Goal: Task Accomplishment & Management: Complete application form

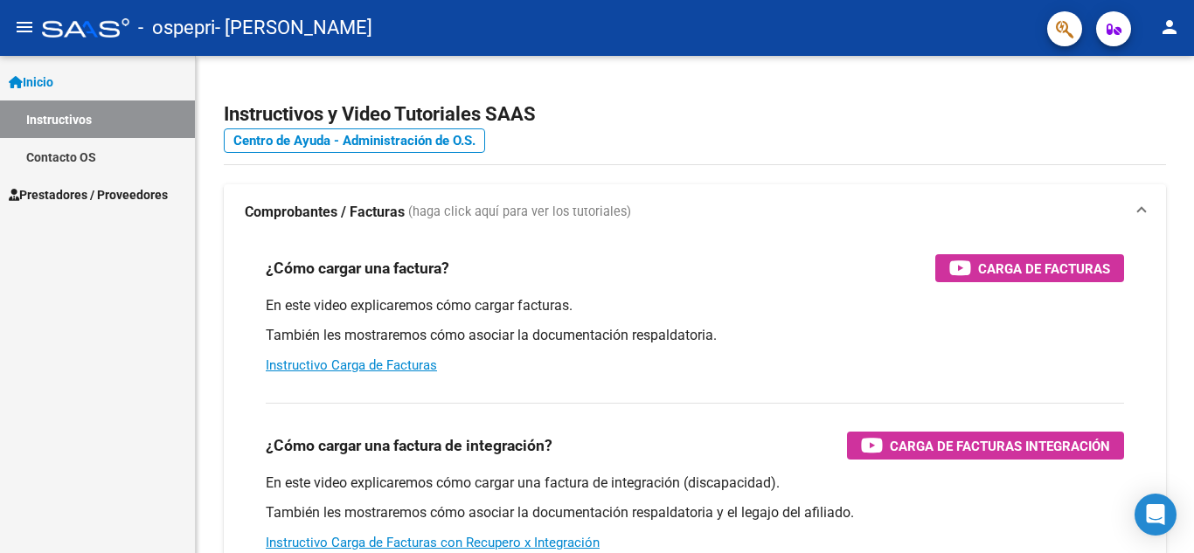
click at [118, 201] on span "Prestadores / Proveedores" at bounding box center [88, 194] width 159 height 19
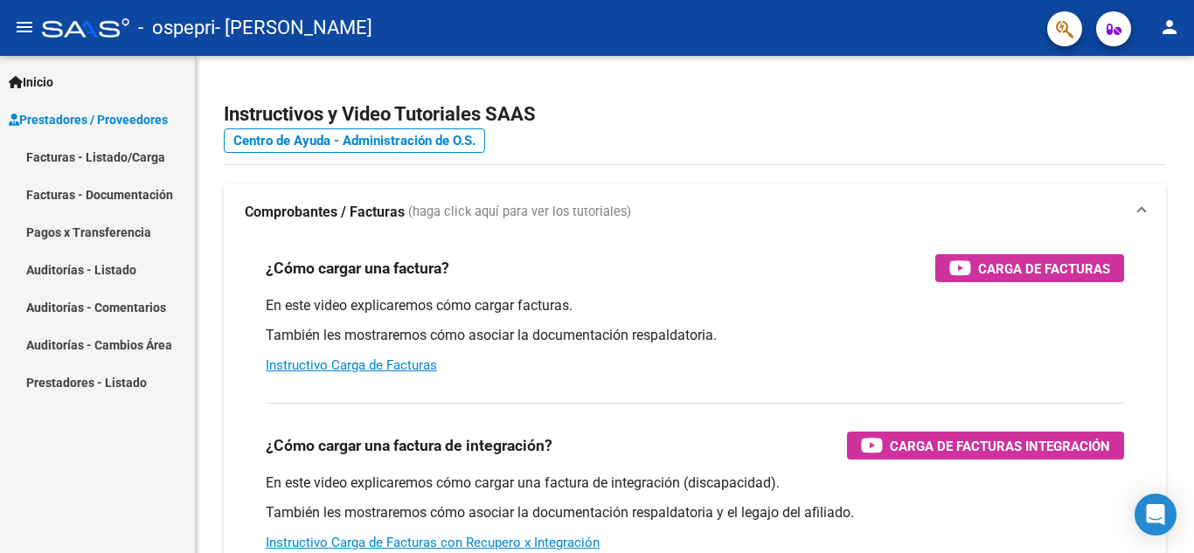
click at [99, 158] on link "Facturas - Listado/Carga" at bounding box center [97, 157] width 195 height 38
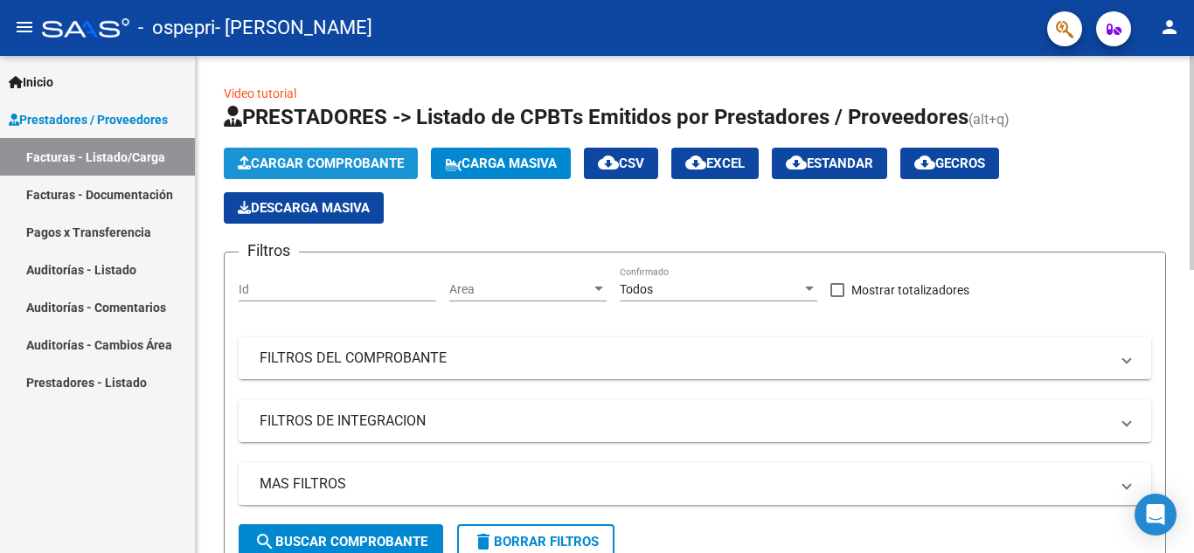
click at [338, 171] on button "Cargar Comprobante" at bounding box center [321, 163] width 194 height 31
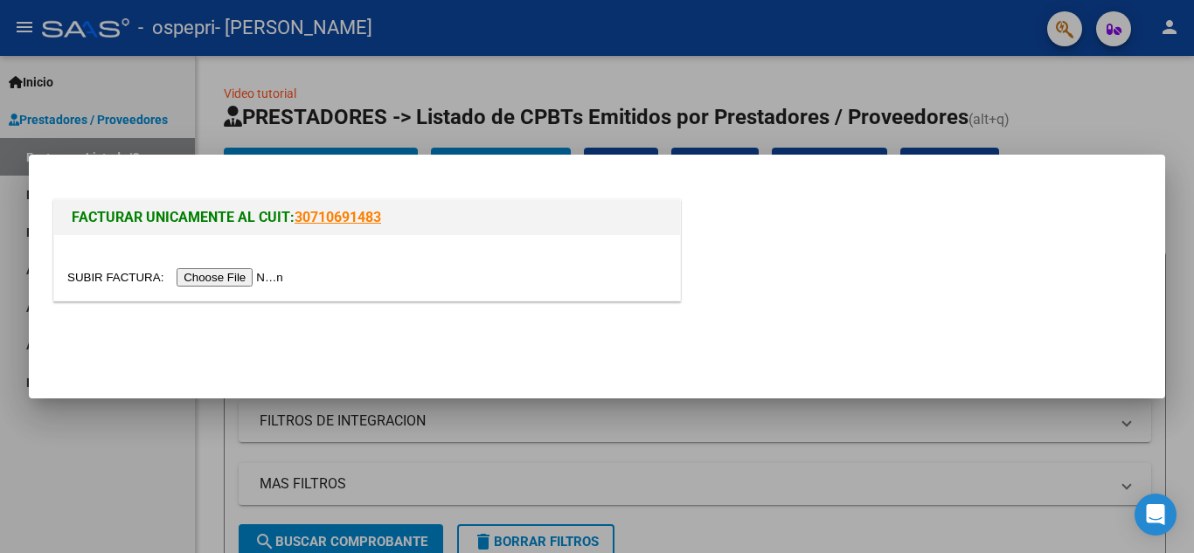
click at [274, 274] on input "file" at bounding box center [177, 277] width 221 height 18
click at [279, 278] on input "file" at bounding box center [177, 277] width 221 height 18
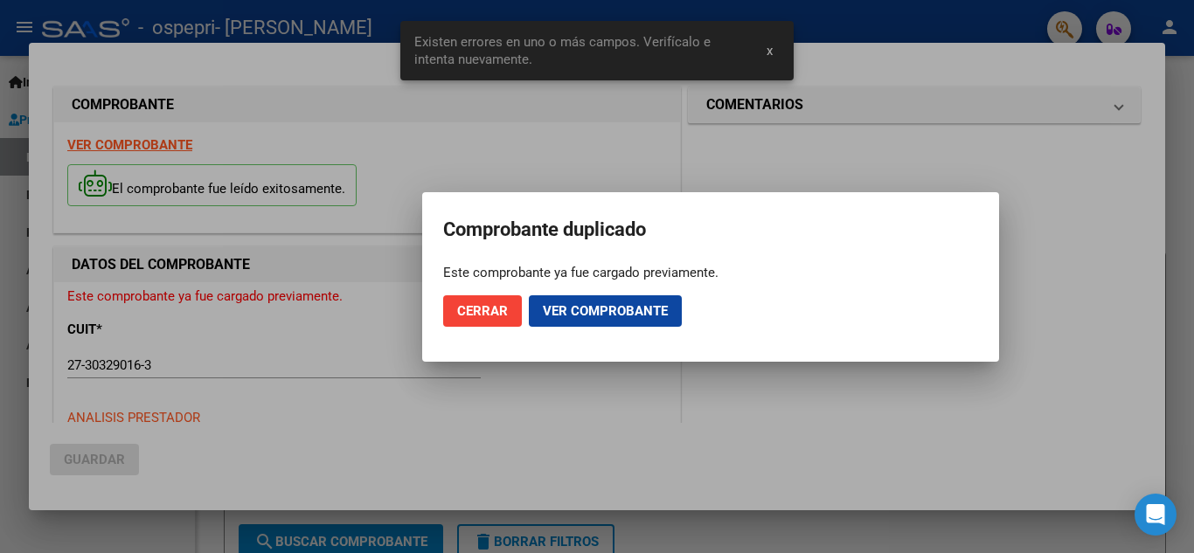
scroll to position [396, 0]
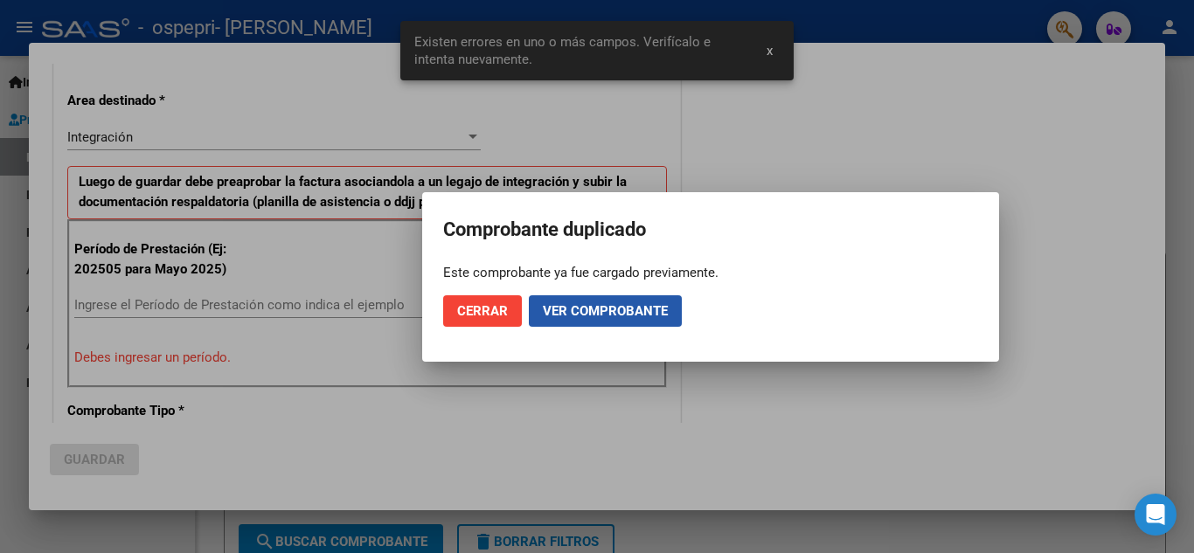
click at [573, 311] on span "Ver comprobante" at bounding box center [605, 311] width 125 height 16
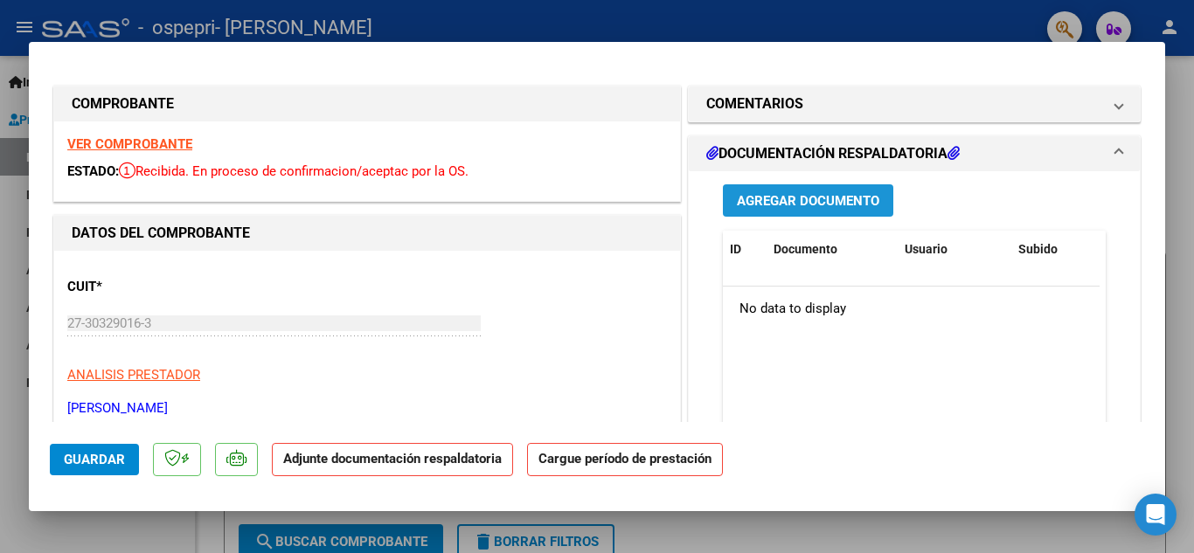
click at [807, 204] on span "Agregar Documento" at bounding box center [808, 201] width 142 height 16
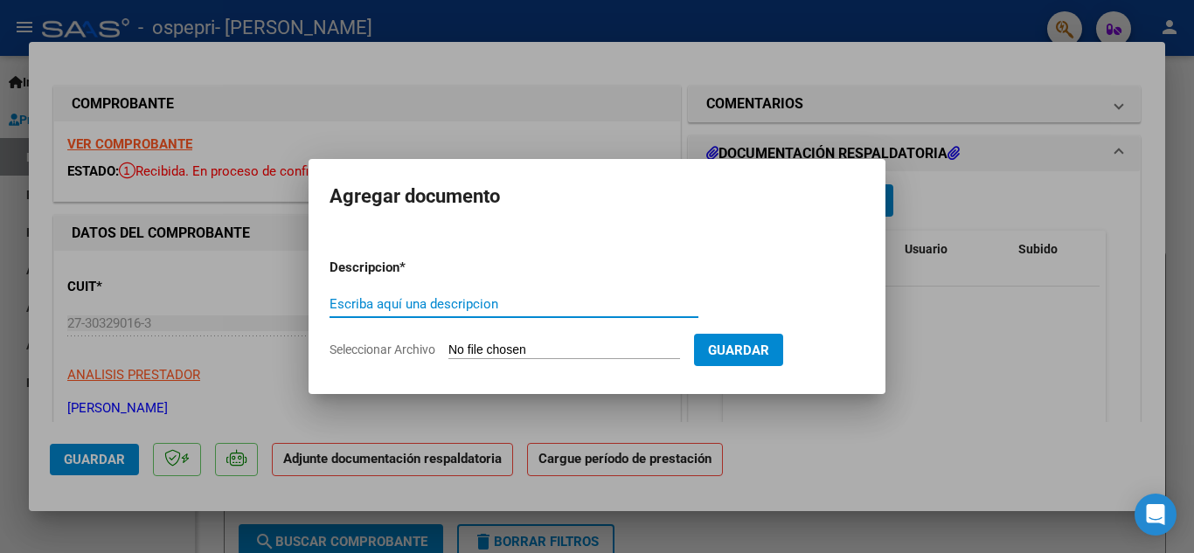
click at [433, 305] on input "Escriba aquí una descripcion" at bounding box center [513, 304] width 369 height 16
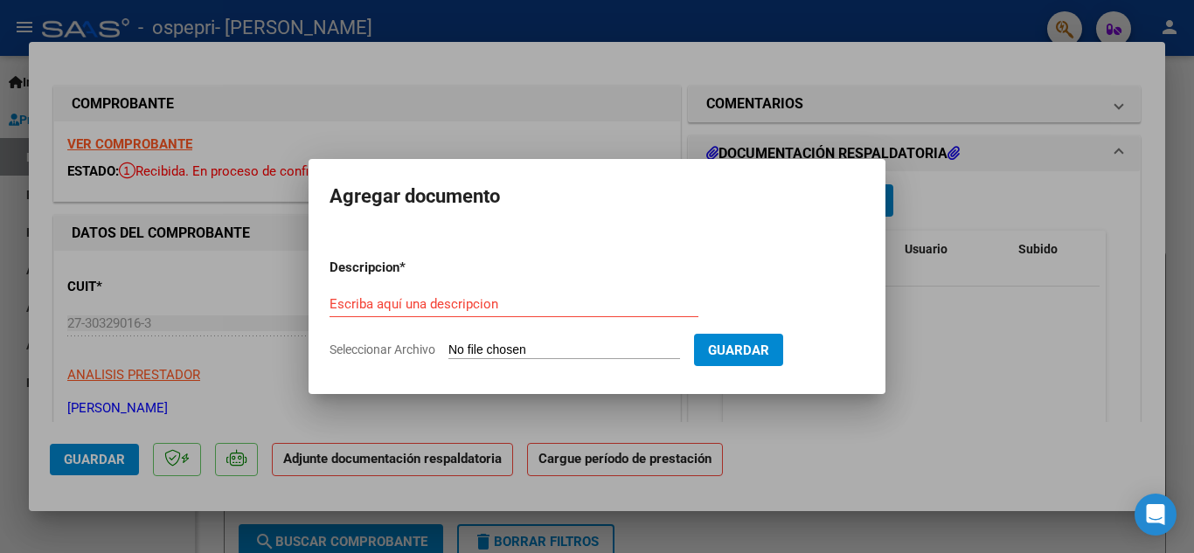
click at [467, 344] on input "Seleccionar Archivo" at bounding box center [564, 351] width 232 height 17
type input "C:\fakepath\autorización sep.pdf"
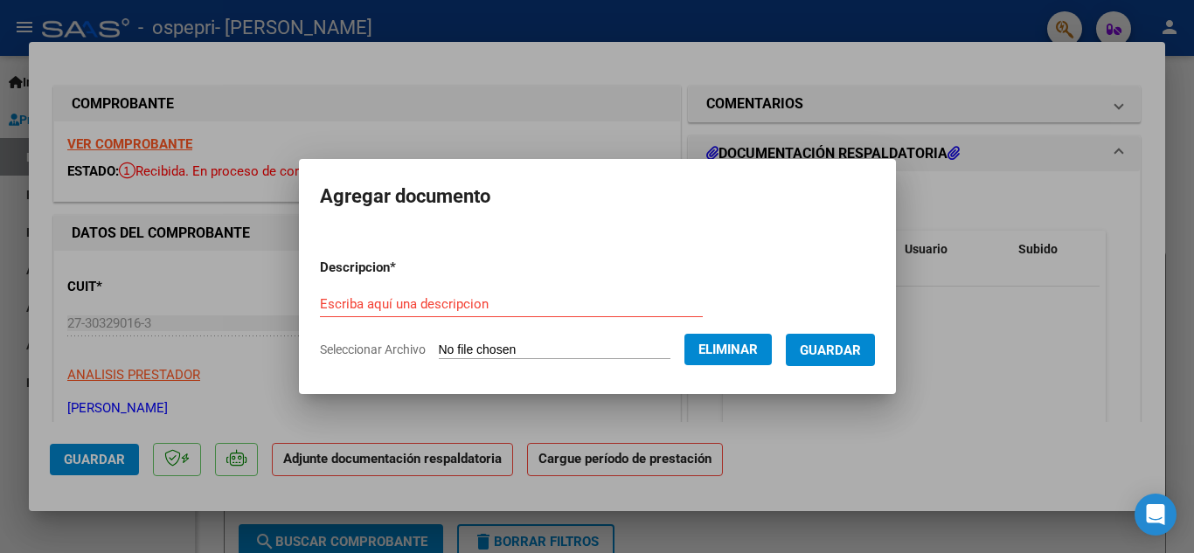
click at [395, 291] on div "Escriba aquí una descripcion" at bounding box center [511, 304] width 383 height 26
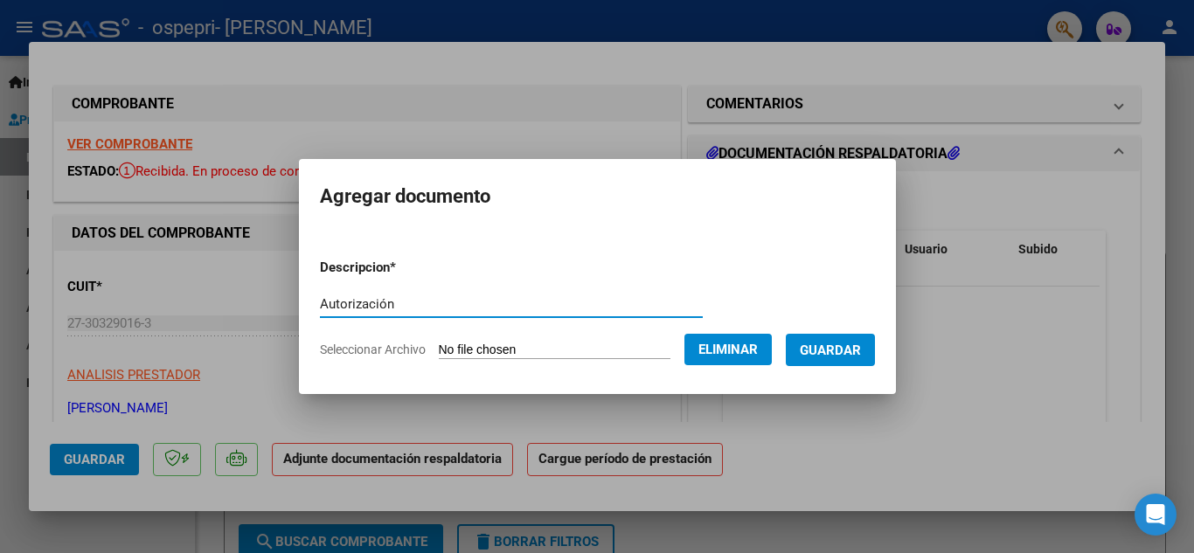
type input "Autorización"
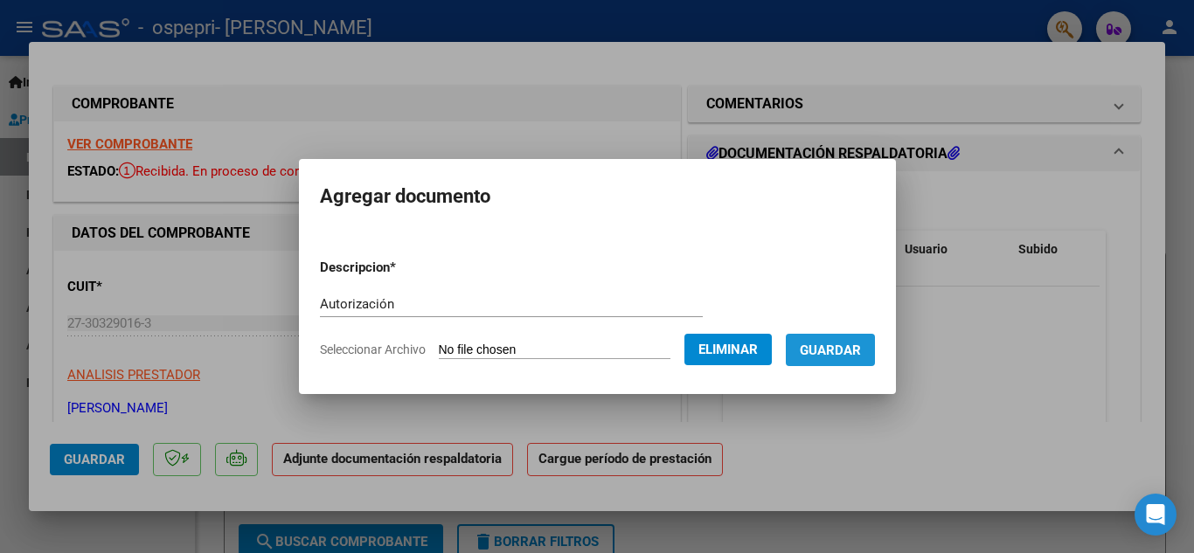
click at [859, 357] on span "Guardar" at bounding box center [830, 351] width 61 height 16
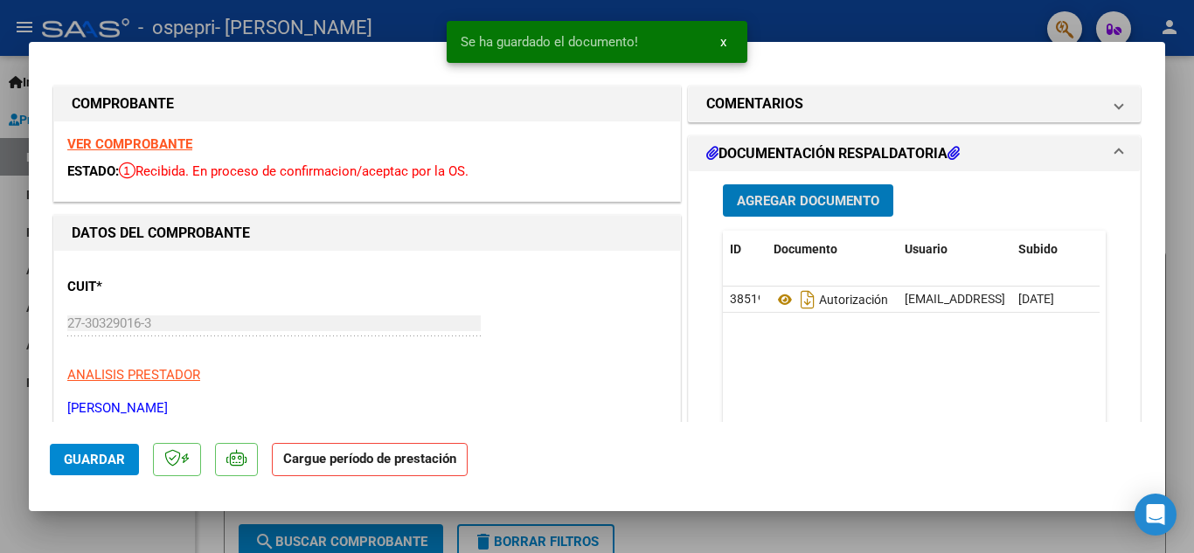
click at [843, 195] on span "Agregar Documento" at bounding box center [808, 201] width 142 height 16
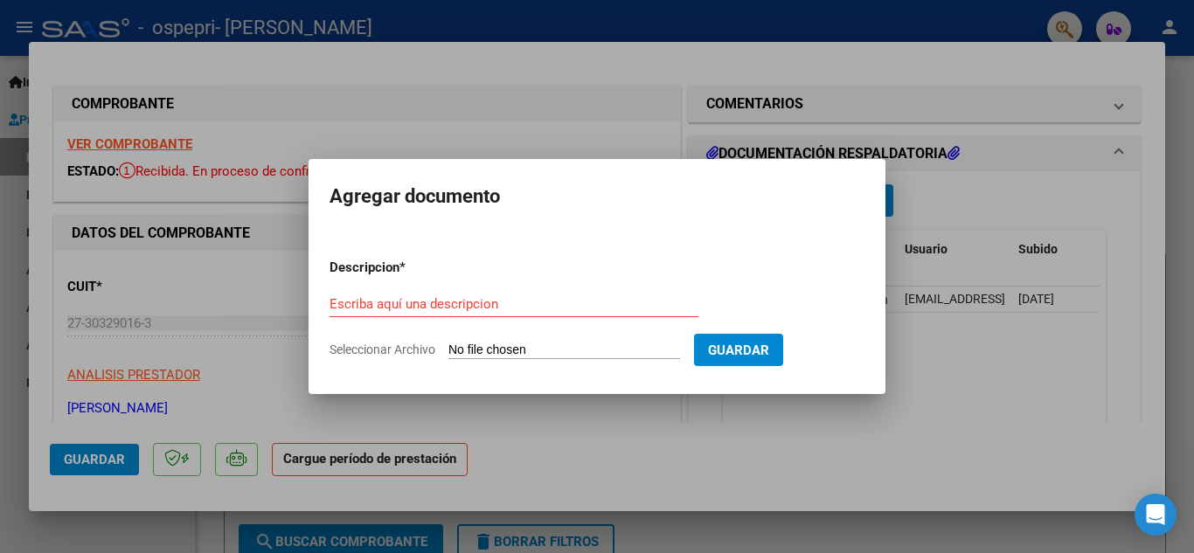
drag, startPoint x: 615, startPoint y: 349, endPoint x: 606, endPoint y: 350, distance: 8.9
click at [606, 350] on input "Seleccionar Archivo" at bounding box center [564, 351] width 232 height 17
type input "C:\fakepath\asistencia sep.pdf"
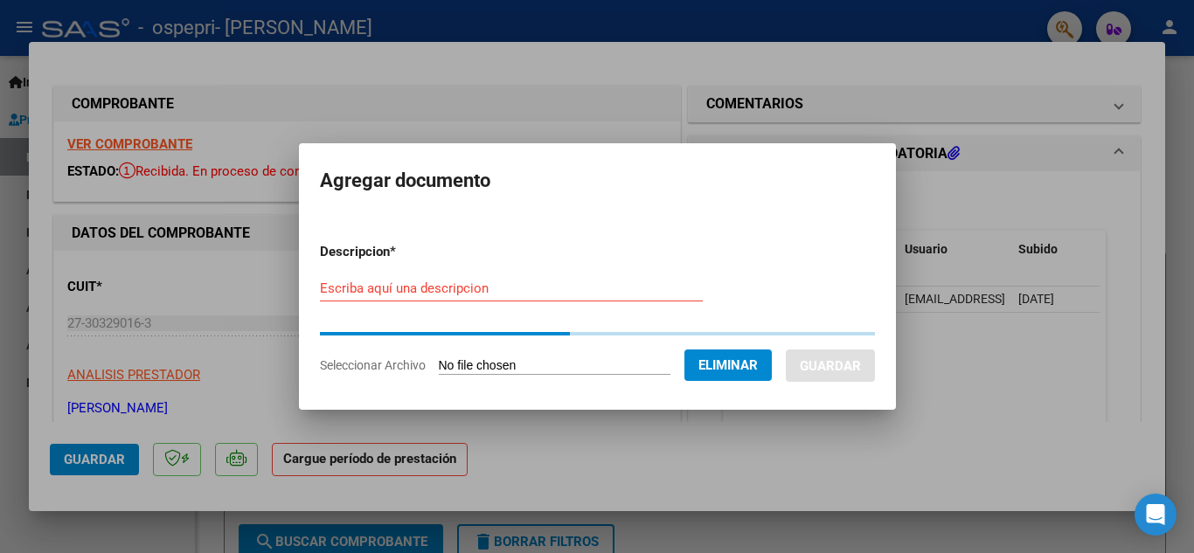
click at [570, 275] on form "Descripcion * Escriba aquí una descripcion Seleccionar Archivo Eliminar Guardar" at bounding box center [597, 308] width 555 height 159
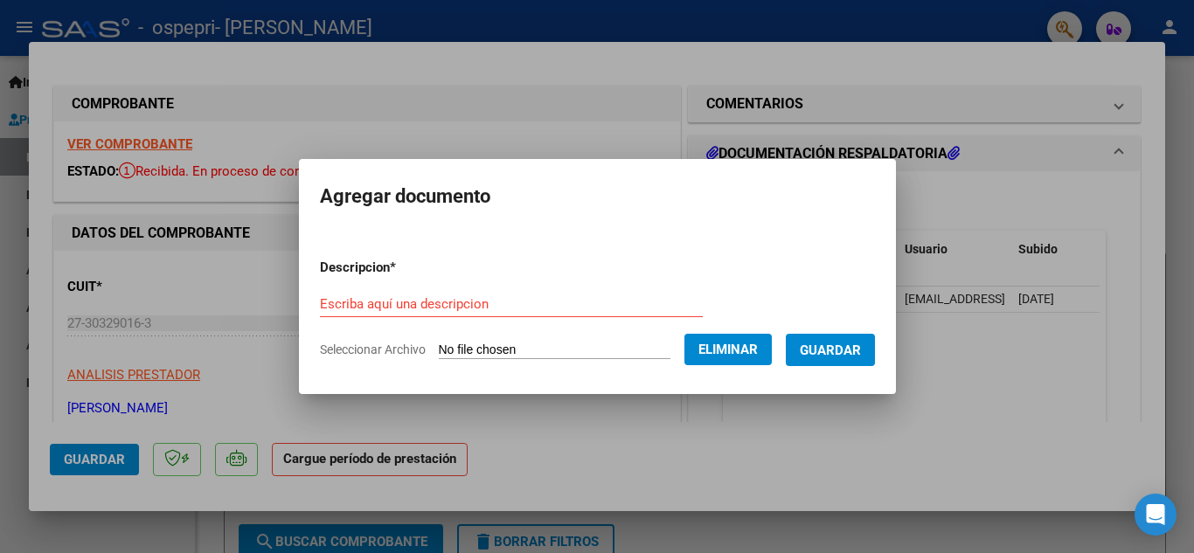
click at [528, 306] on input "Escriba aquí una descripcion" at bounding box center [511, 304] width 383 height 16
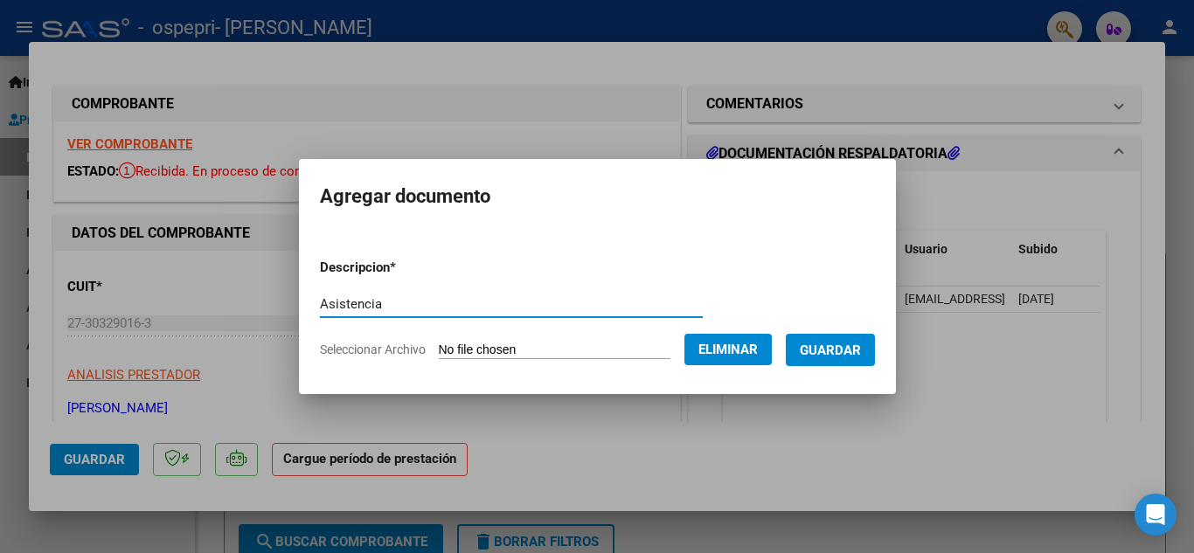
type input "Asistencia"
click at [859, 349] on span "Guardar" at bounding box center [830, 351] width 61 height 16
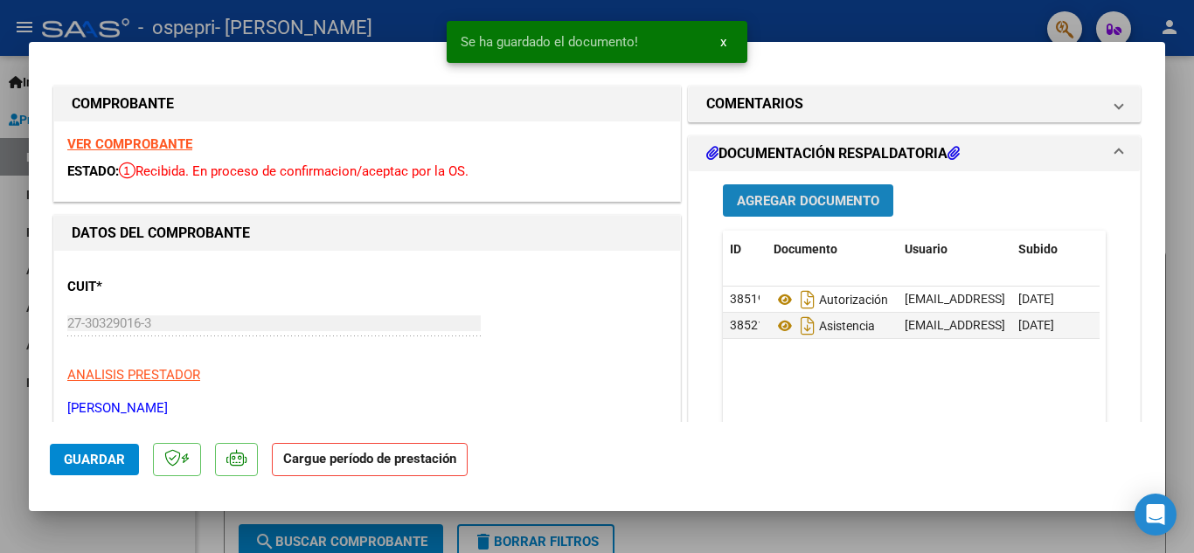
click at [766, 198] on span "Agregar Documento" at bounding box center [808, 201] width 142 height 16
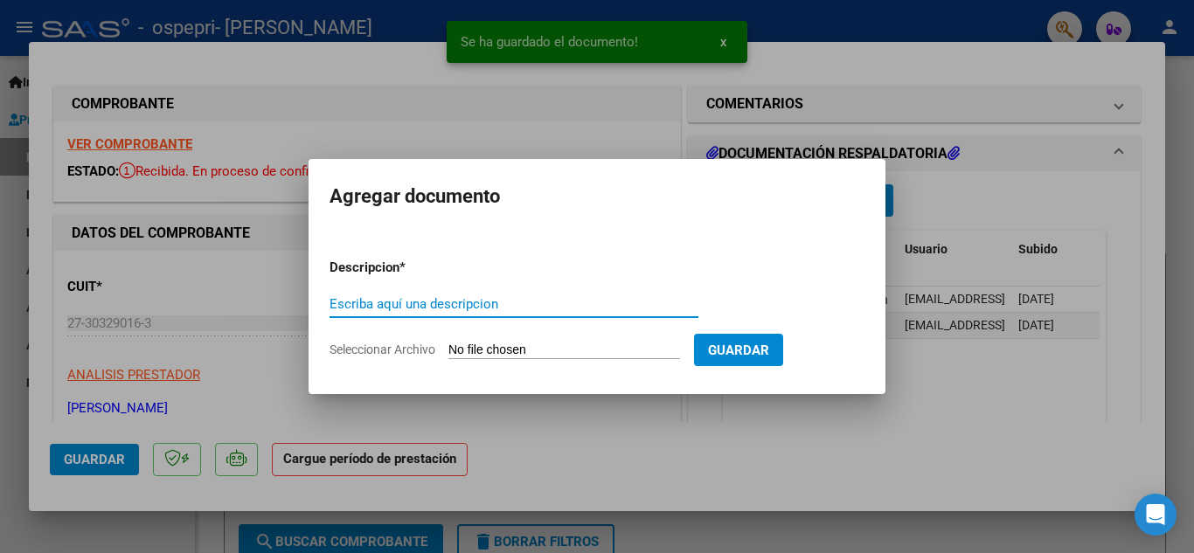
click at [557, 355] on input "Seleccionar Archivo" at bounding box center [564, 351] width 232 height 17
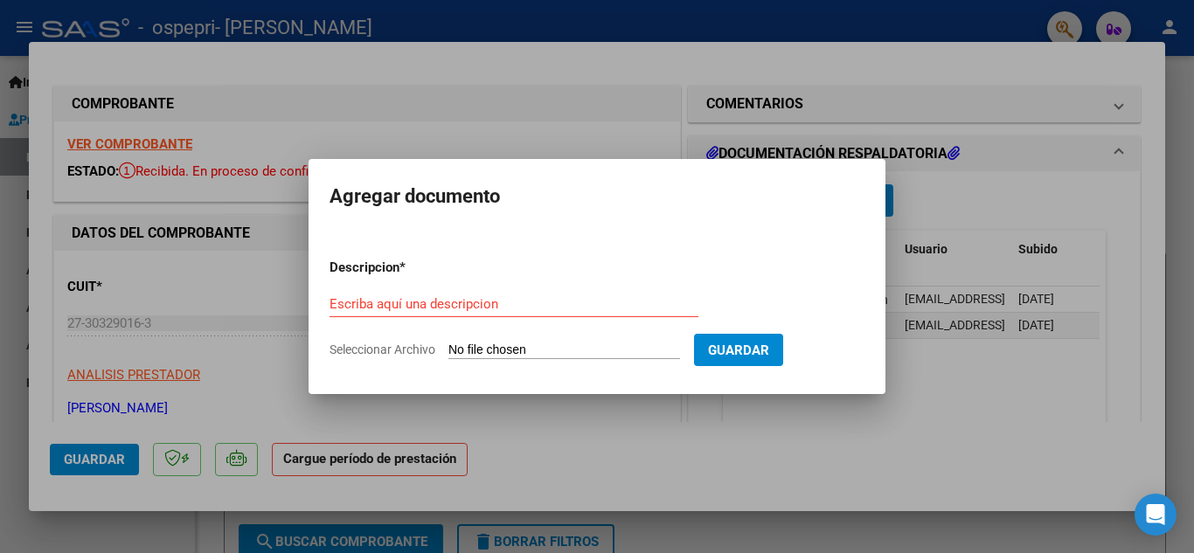
type input "C:\fakepath\Firma.pdf"
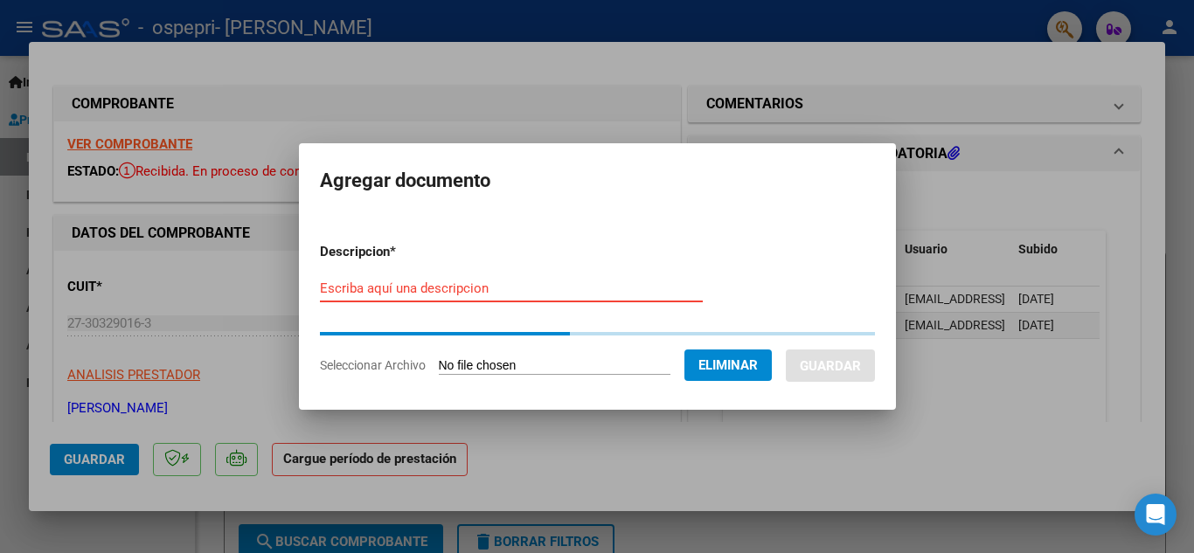
click at [469, 287] on input "Escriba aquí una descripcion" at bounding box center [511, 289] width 383 height 16
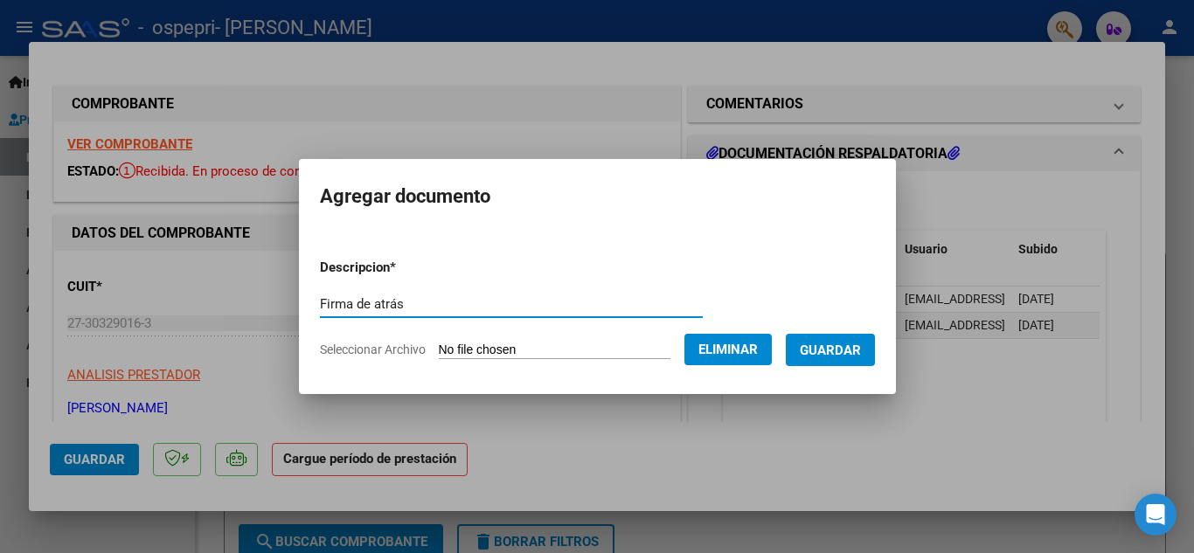
type input "Firma de atrás"
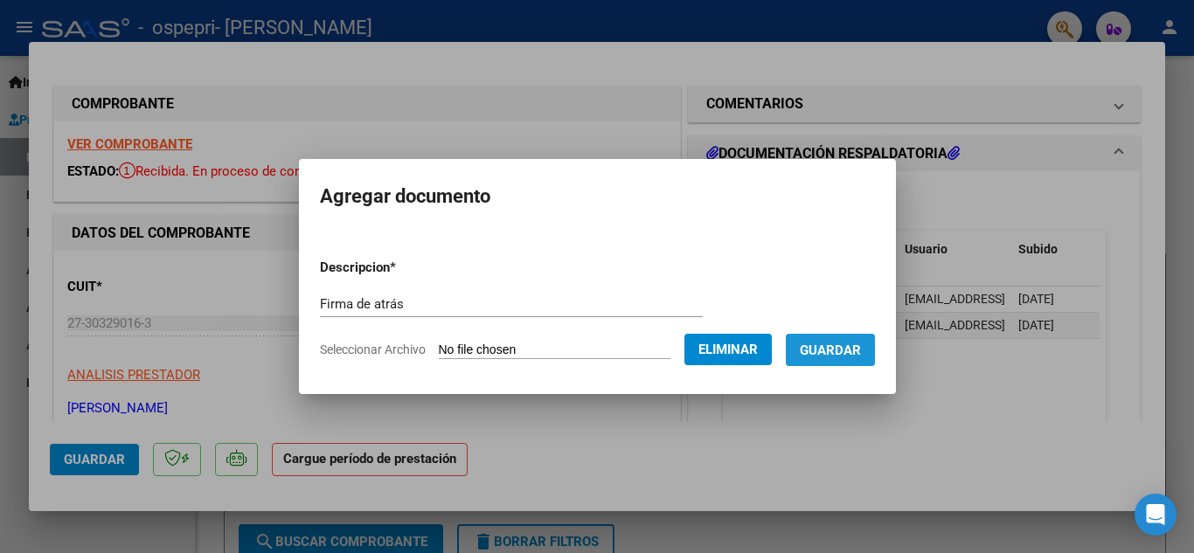
click at [855, 343] on span "Guardar" at bounding box center [830, 351] width 61 height 16
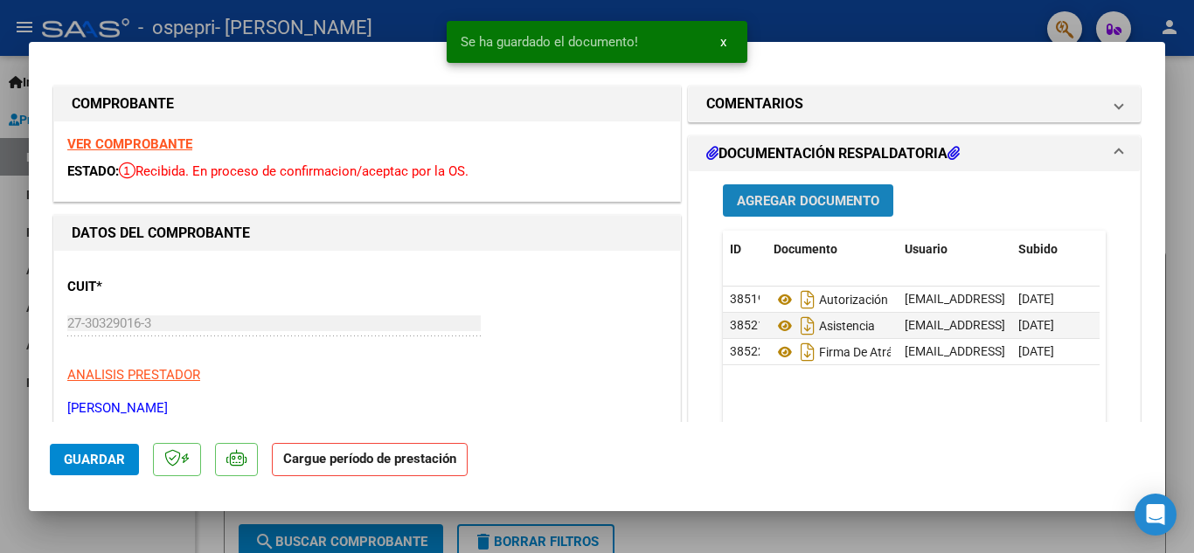
click at [786, 199] on span "Agregar Documento" at bounding box center [808, 201] width 142 height 16
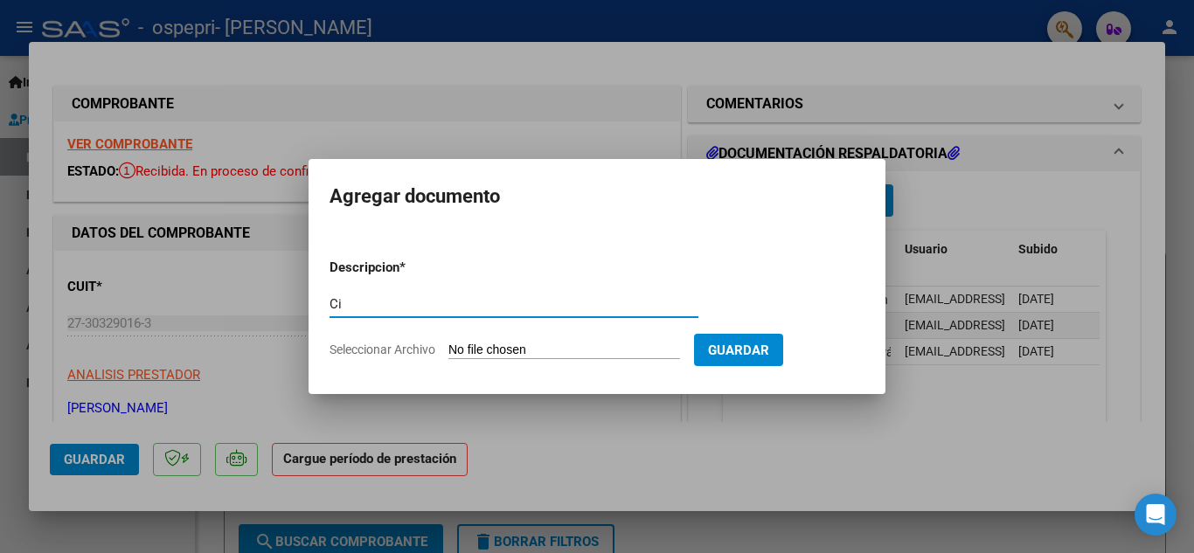
type input "C"
click at [713, 447] on div at bounding box center [597, 276] width 1194 height 553
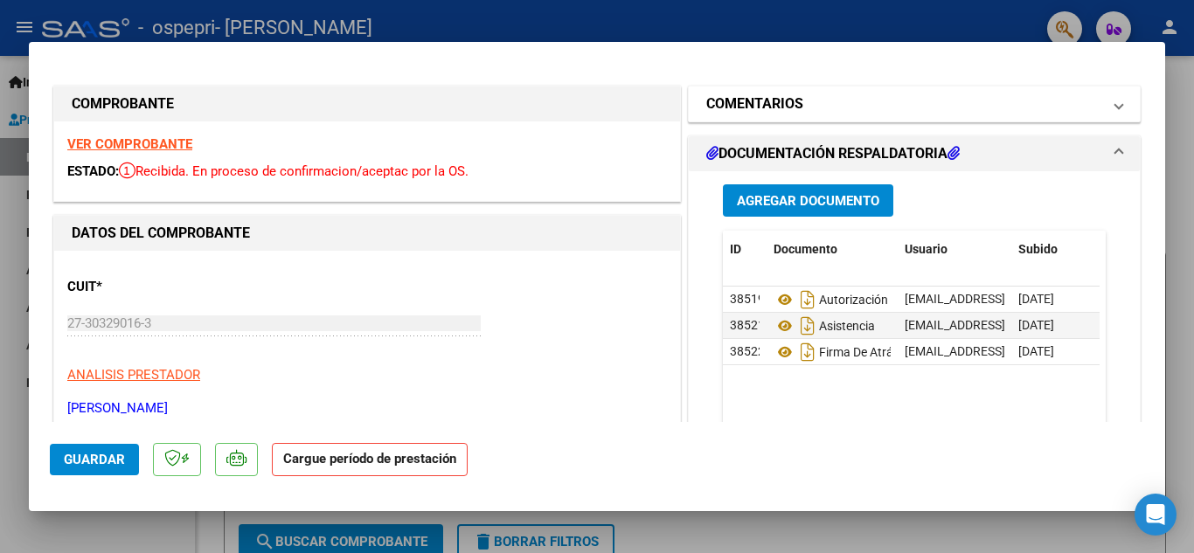
click at [810, 90] on mat-expansion-panel-header "COMENTARIOS" at bounding box center [914, 104] width 451 height 35
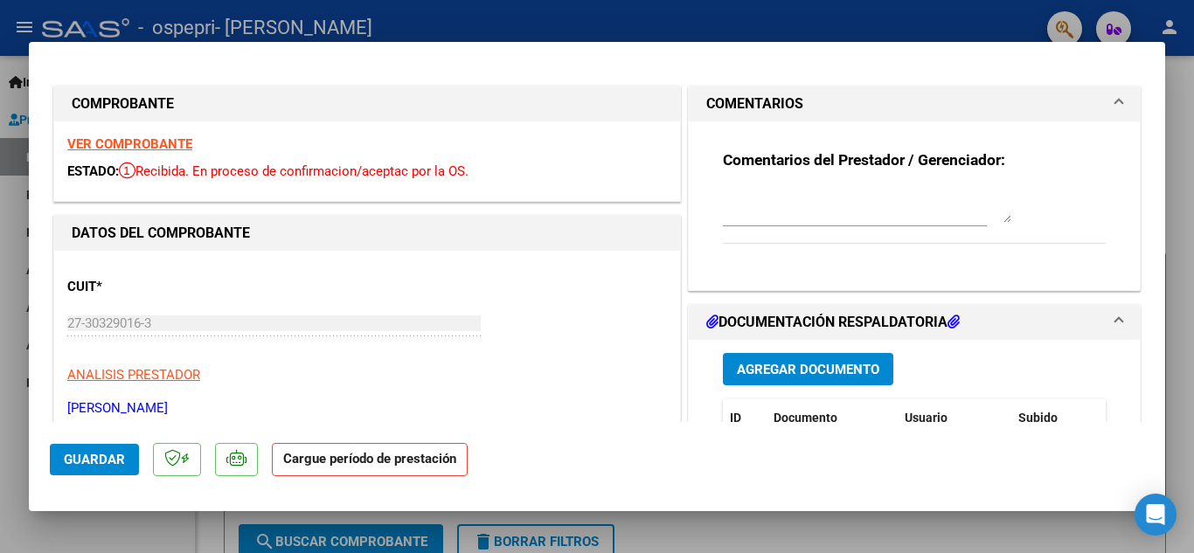
click at [818, 218] on textarea at bounding box center [867, 205] width 288 height 35
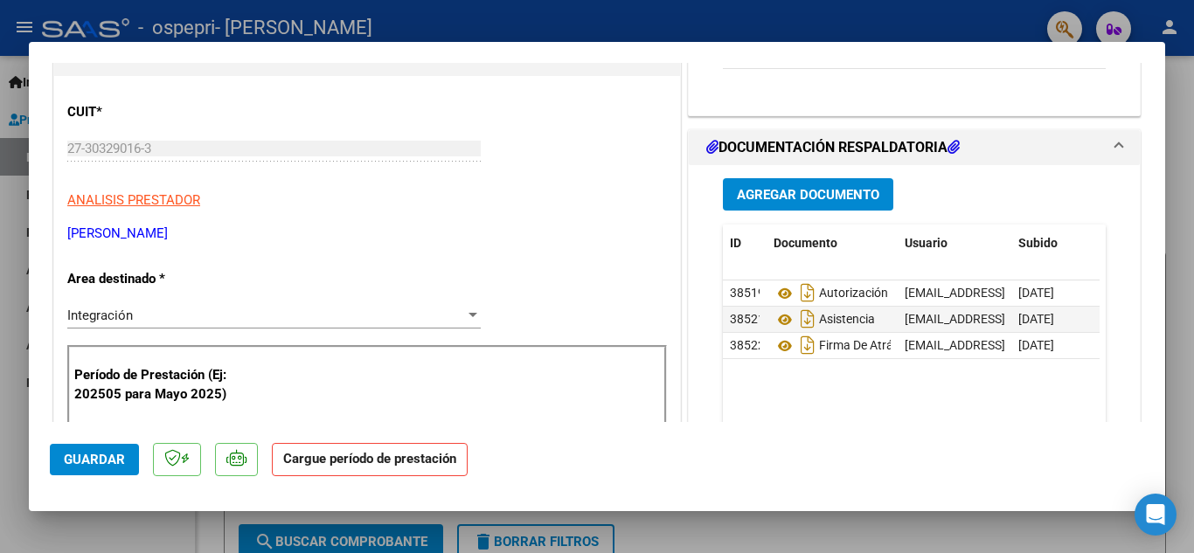
scroll to position [524, 0]
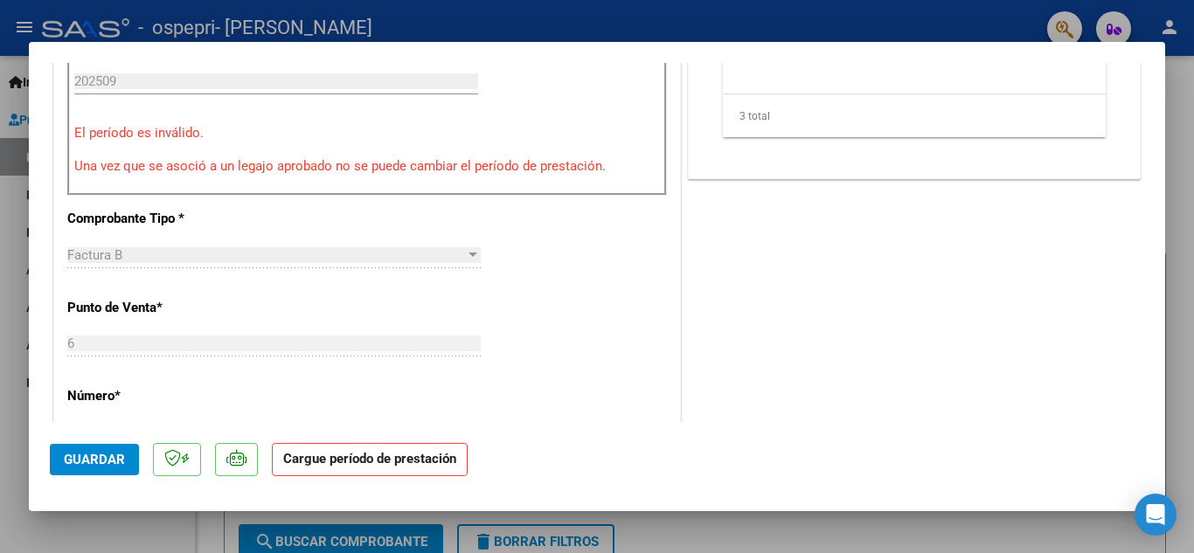
type textarea "No se puede visualizar la preliquidación del afiliado [PERSON_NAME] DNI 5996124…"
click at [84, 457] on span "Guardar" at bounding box center [94, 460] width 61 height 16
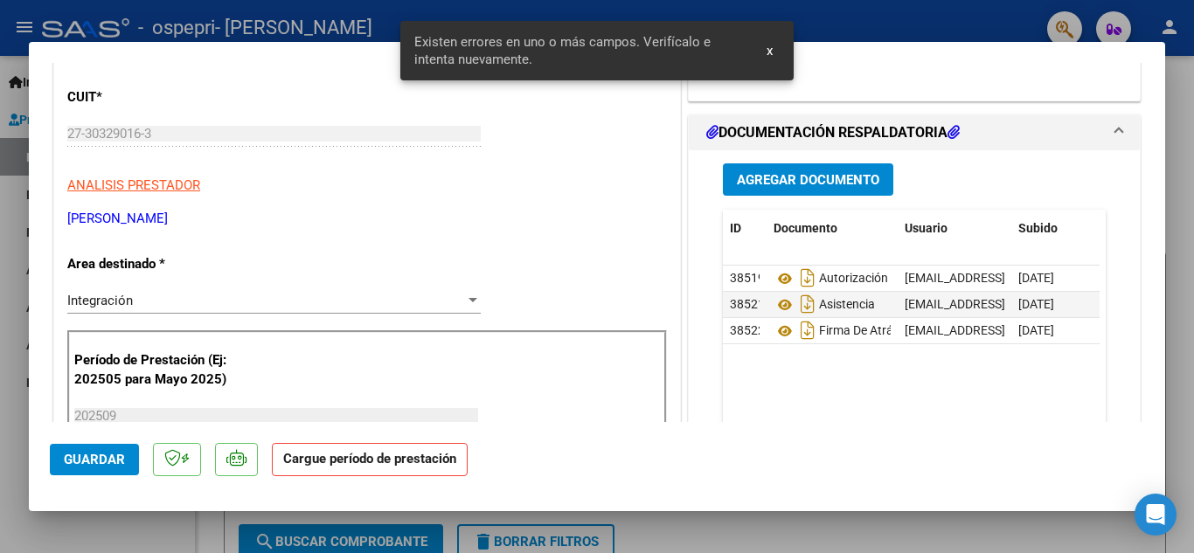
scroll to position [0, 0]
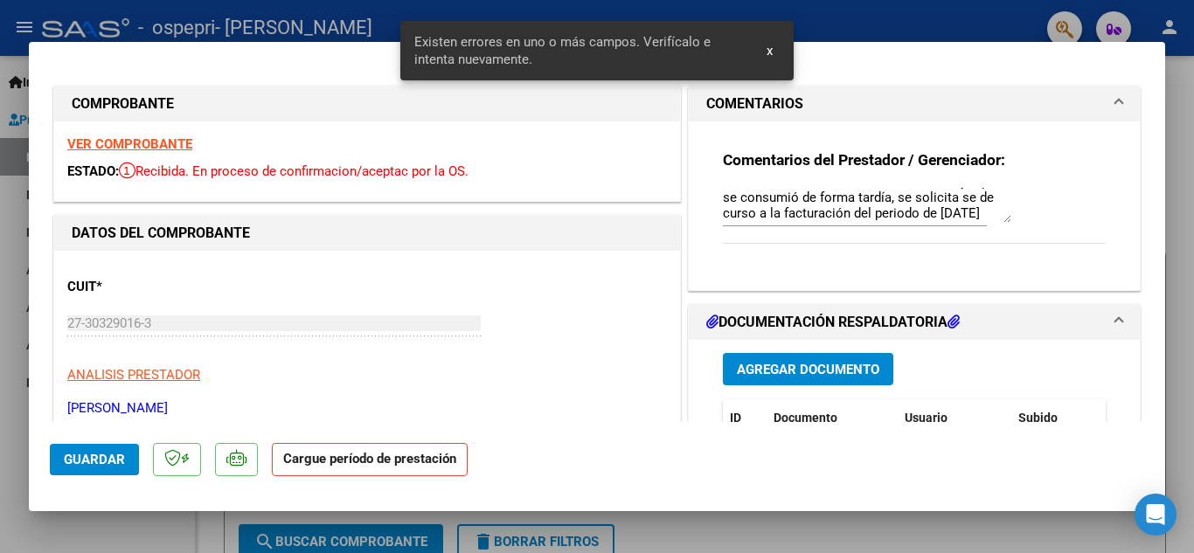
click at [223, 184] on div "VER COMPROBANTE ESTADO: Recibida. En proceso de confirmacion/aceptac por la OS." at bounding box center [367, 161] width 626 height 80
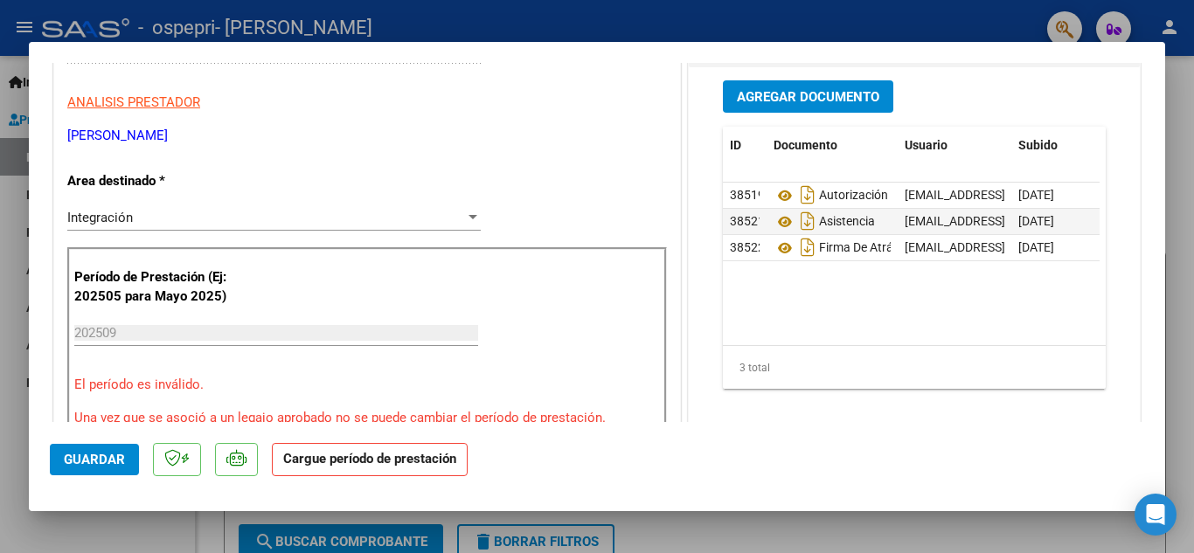
scroll to position [437, 0]
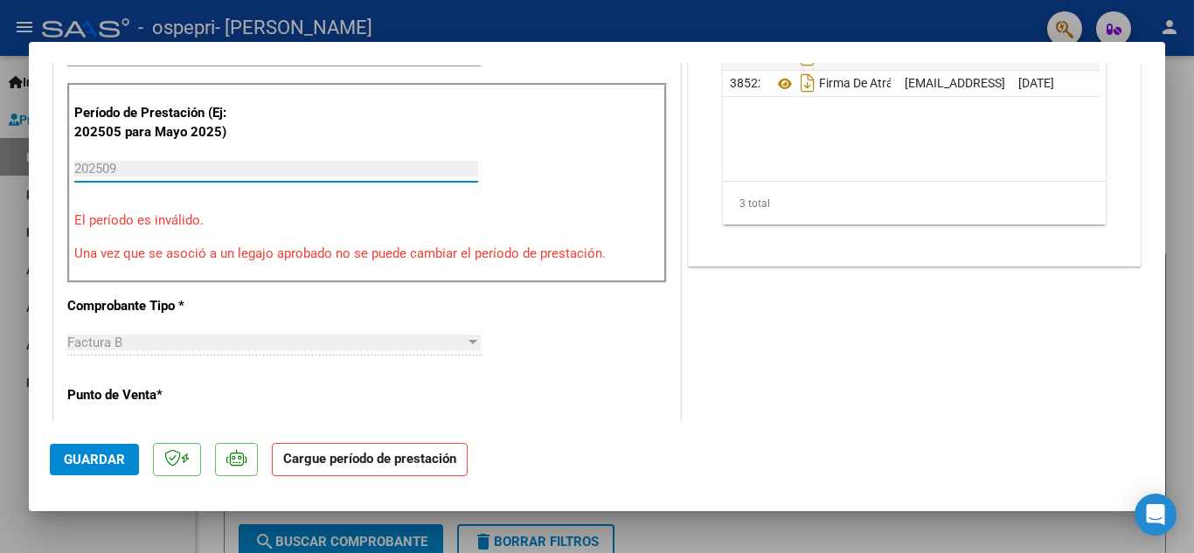
click at [179, 171] on input "202509" at bounding box center [276, 169] width 404 height 16
click at [108, 172] on input "202509" at bounding box center [276, 169] width 404 height 16
click at [167, 165] on input "202509" at bounding box center [276, 169] width 404 height 16
click at [190, 253] on p "Una vez que se asoció a un legajo aprobado no se puede cambiar el período de pr…" at bounding box center [366, 254] width 585 height 20
click at [498, 260] on p "Una vez que se asoció a un legajo aprobado no se puede cambiar el período de pr…" at bounding box center [366, 254] width 585 height 20
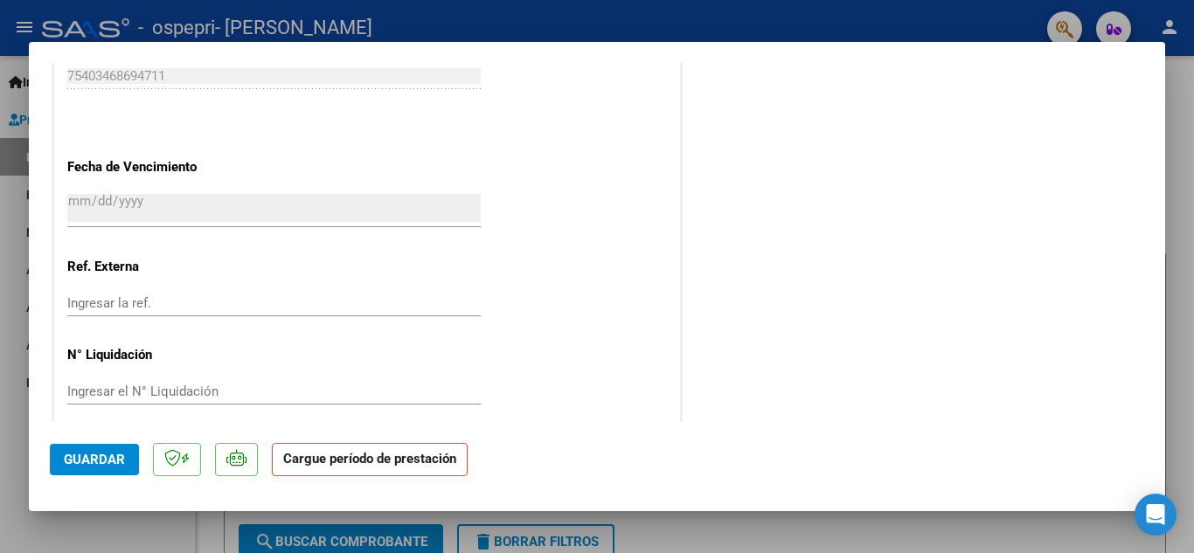
scroll to position [1174, 0]
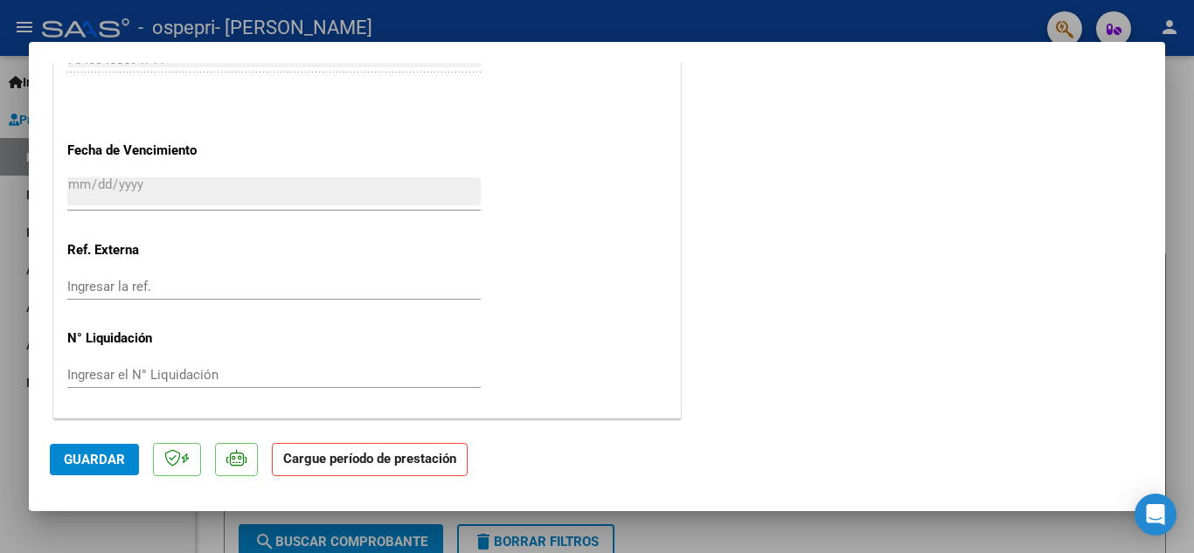
click at [339, 470] on strong "Cargue período de prestación" at bounding box center [370, 460] width 196 height 34
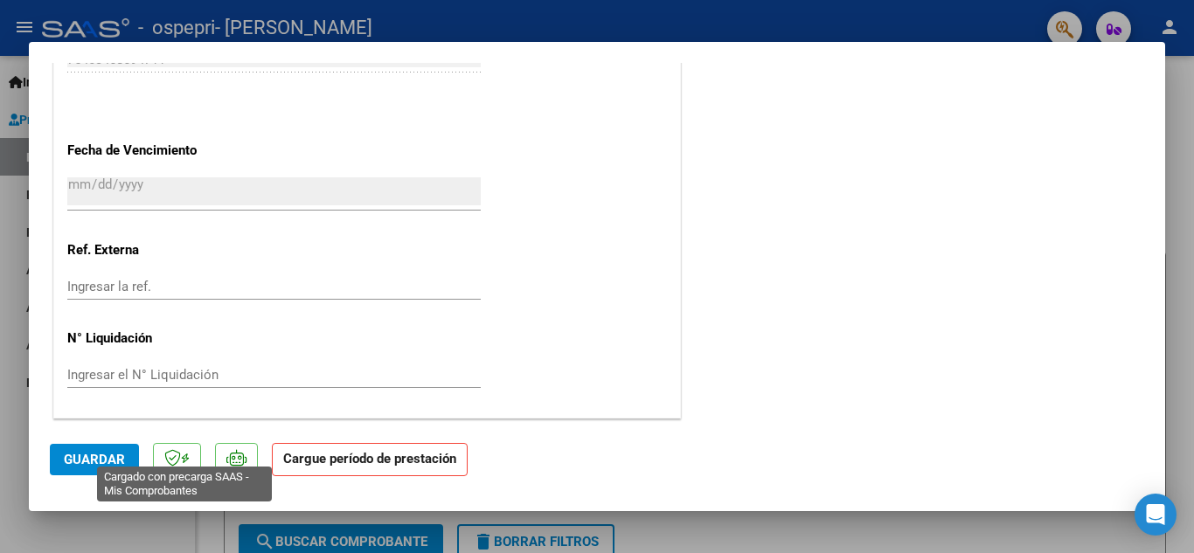
click at [130, 463] on button "Guardar" at bounding box center [94, 459] width 89 height 31
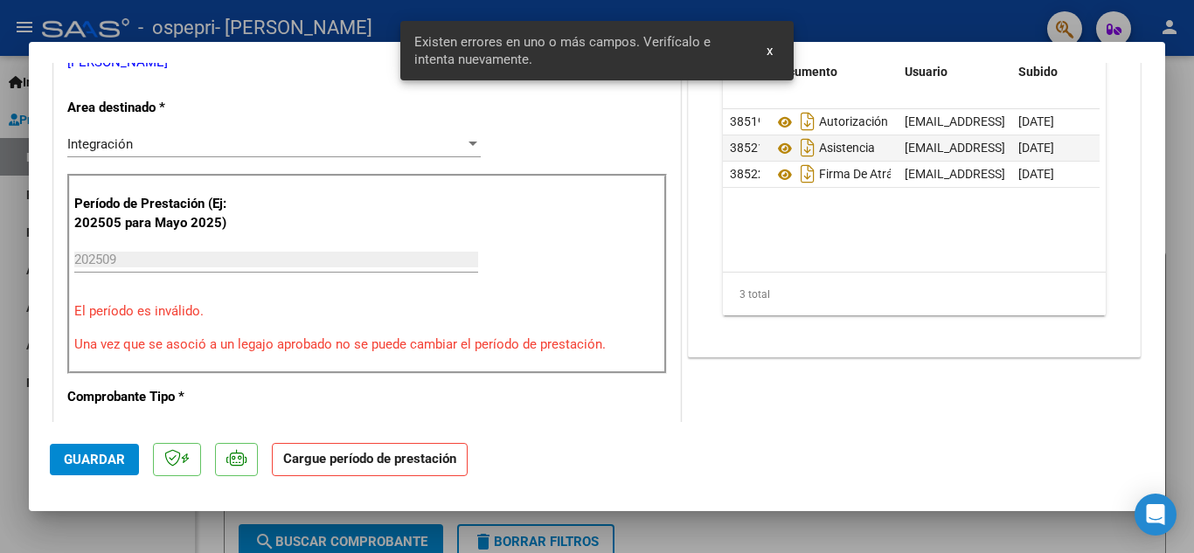
scroll to position [345, 0]
click at [410, 338] on p "Una vez que se asoció a un legajo aprobado no se puede cambiar el período de pr…" at bounding box center [366, 346] width 585 height 20
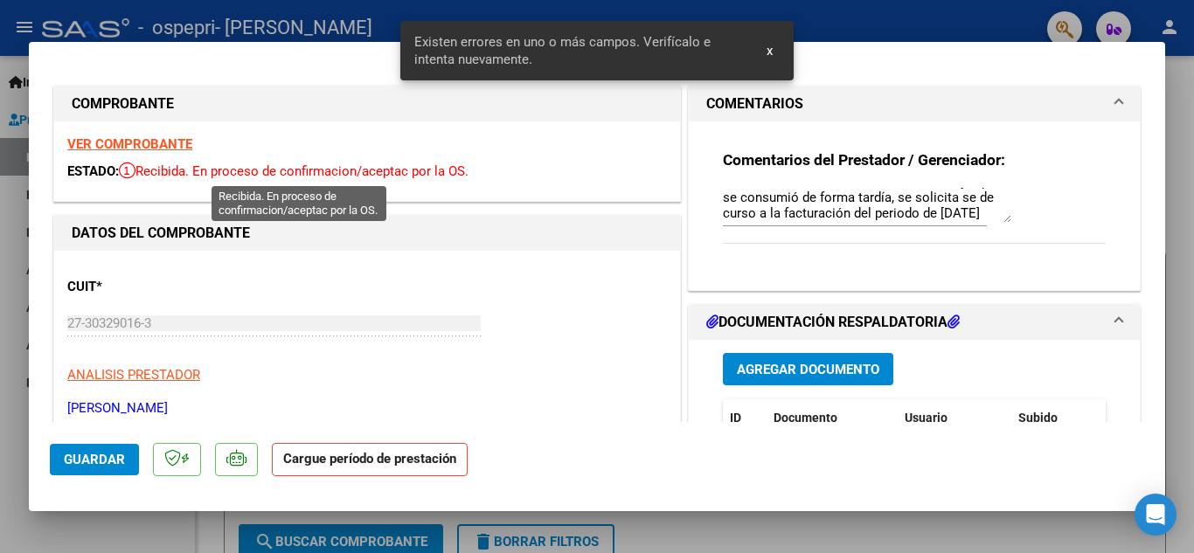
click at [235, 164] on span "Recibida. En proceso de confirmacion/aceptac por la OS." at bounding box center [294, 171] width 350 height 16
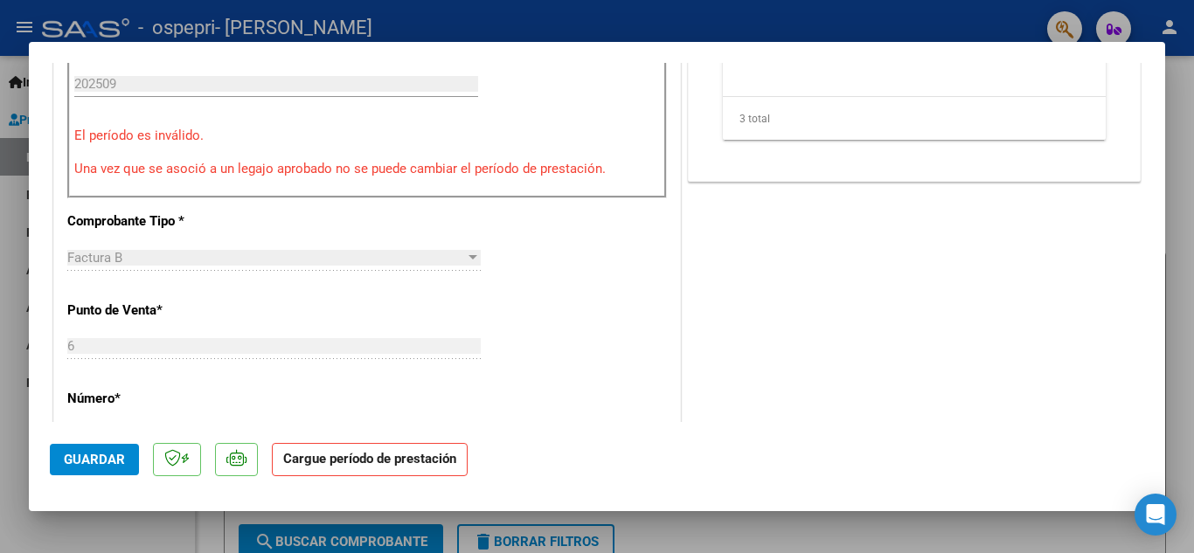
scroll to position [524, 0]
click at [350, 463] on strong "Cargue período de prestación" at bounding box center [370, 460] width 196 height 34
click at [76, 446] on button "Guardar" at bounding box center [94, 459] width 89 height 31
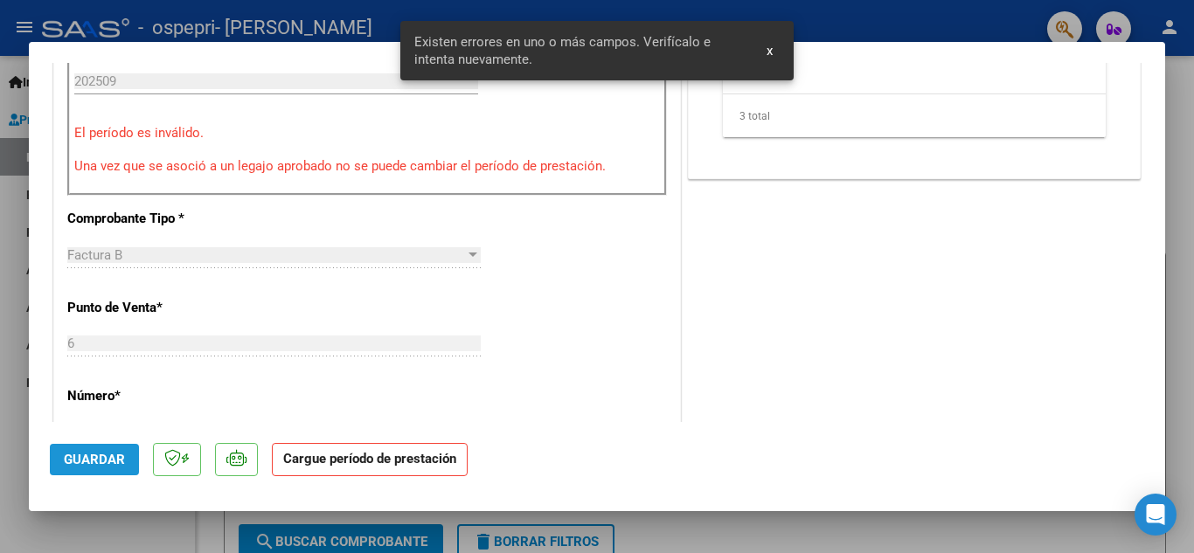
scroll to position [345, 0]
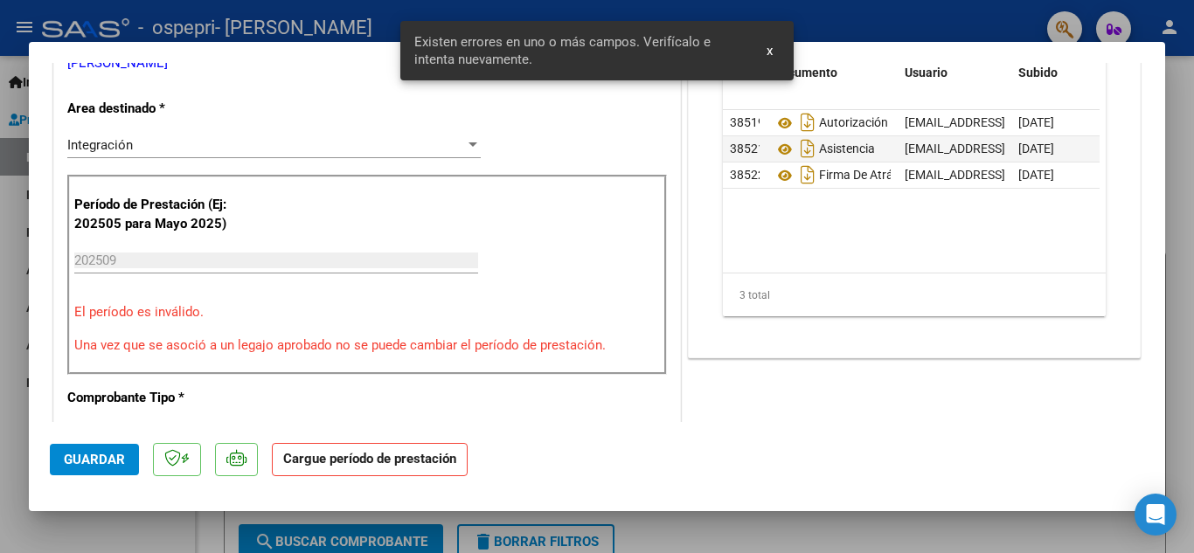
click at [1179, 224] on div at bounding box center [597, 276] width 1194 height 553
type input "$ 0,00"
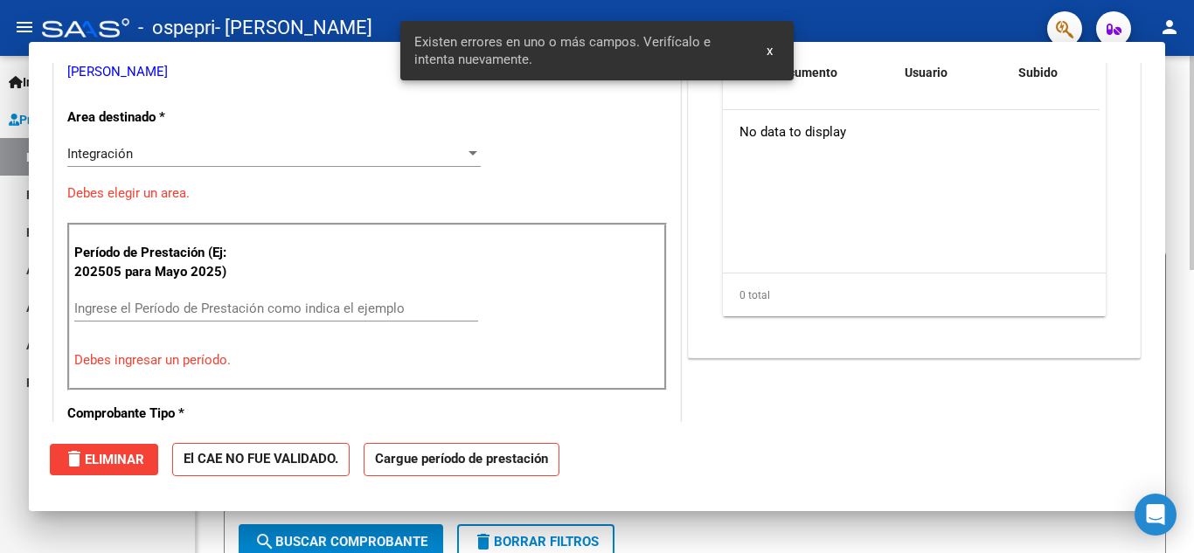
scroll to position [0, 0]
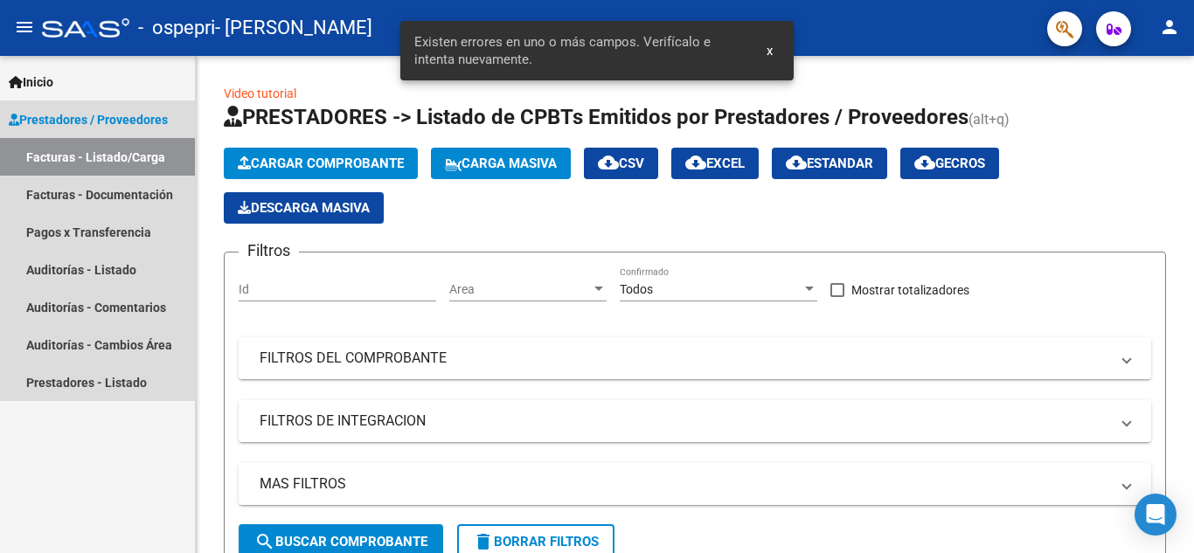
click at [95, 150] on link "Facturas - Listado/Carga" at bounding box center [97, 157] width 195 height 38
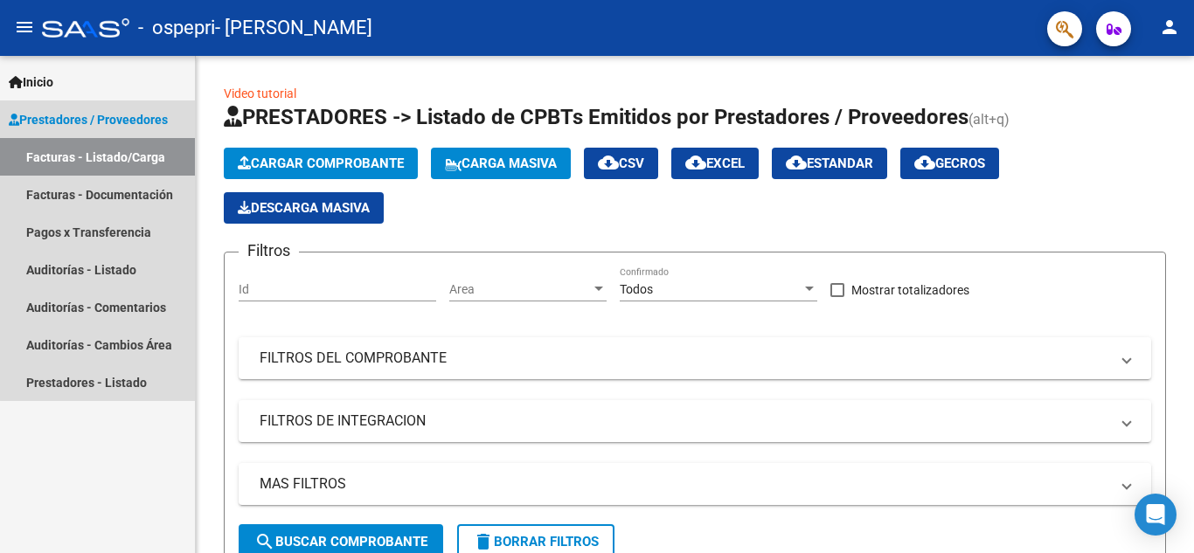
click at [118, 151] on link "Facturas - Listado/Carga" at bounding box center [97, 157] width 195 height 38
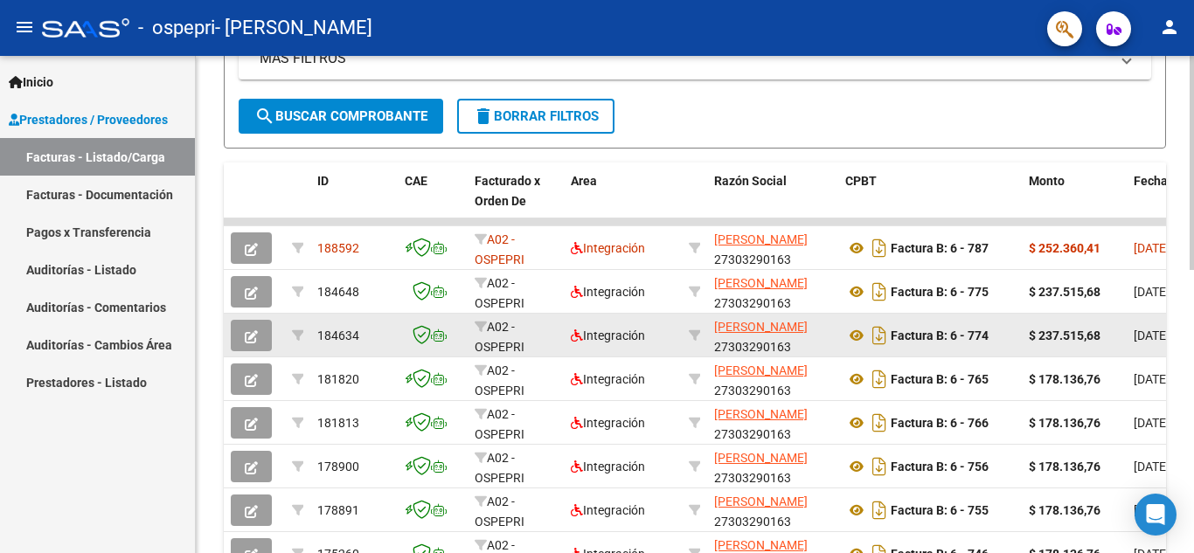
scroll to position [437, 0]
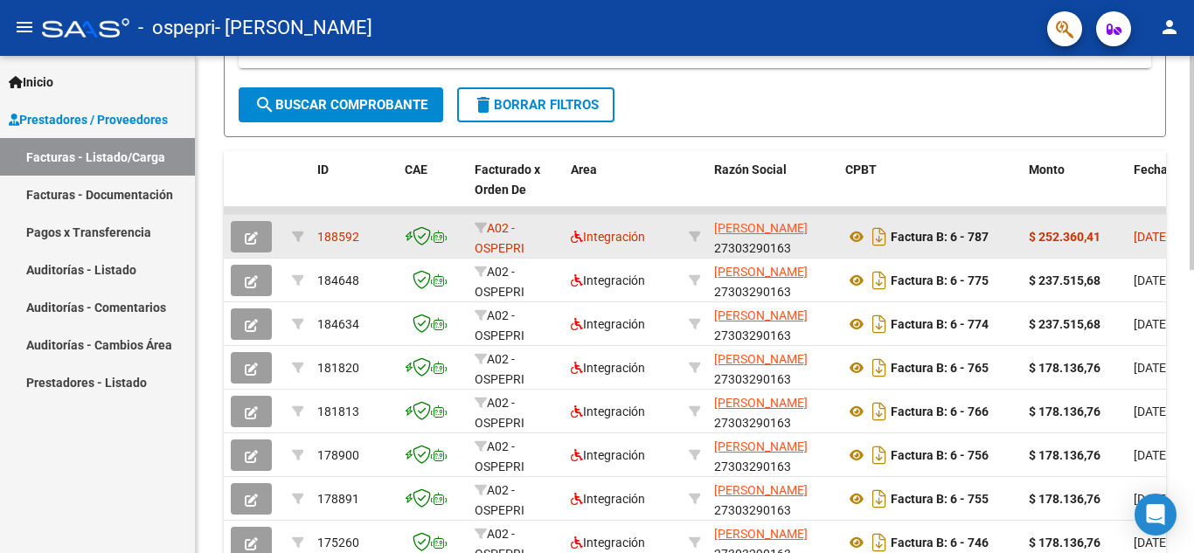
click at [1097, 239] on strong "$ 252.360,41" at bounding box center [1065, 237] width 72 height 14
click at [332, 240] on span "188592" at bounding box center [338, 237] width 42 height 14
click at [254, 239] on icon "button" at bounding box center [251, 238] width 13 height 13
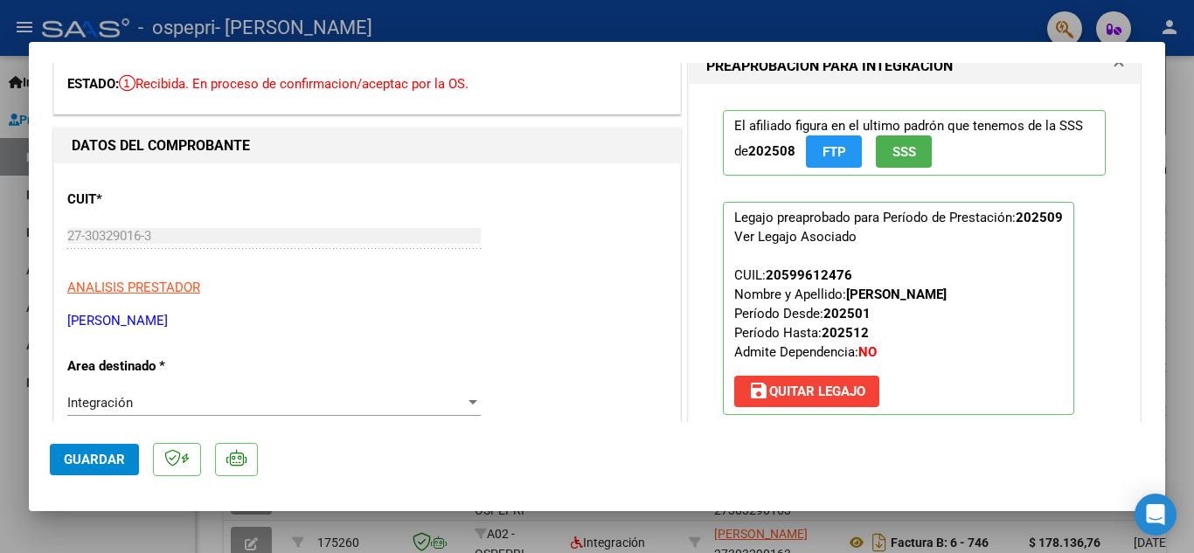
scroll to position [0, 0]
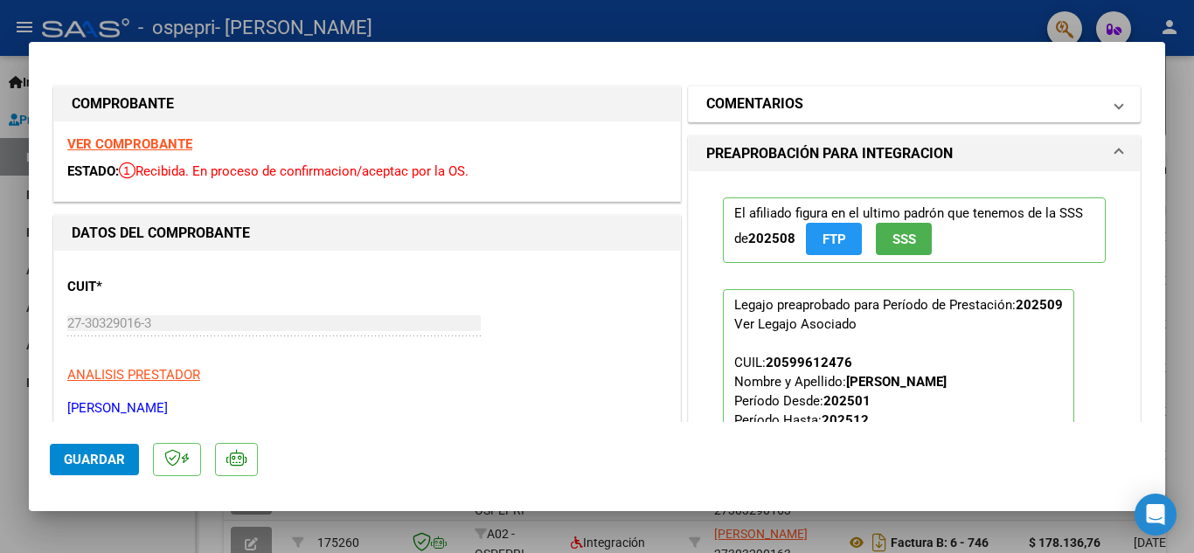
click at [885, 107] on mat-panel-title "COMENTARIOS" at bounding box center [903, 104] width 395 height 21
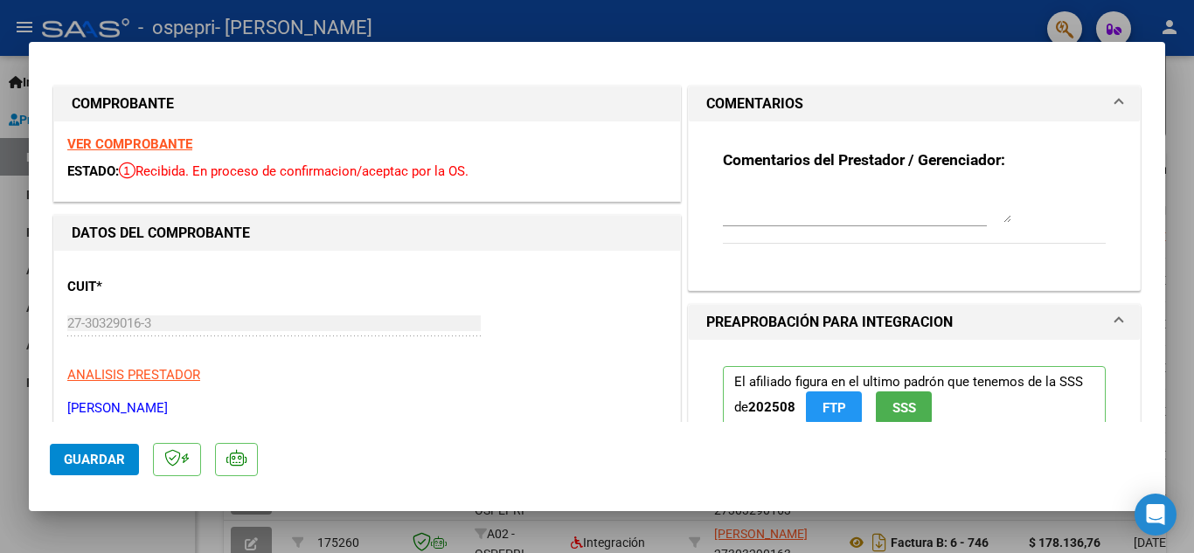
drag, startPoint x: 819, startPoint y: 230, endPoint x: 817, endPoint y: 213, distance: 16.7
click at [818, 222] on div at bounding box center [855, 213] width 264 height 59
click at [817, 213] on textarea at bounding box center [867, 205] width 288 height 35
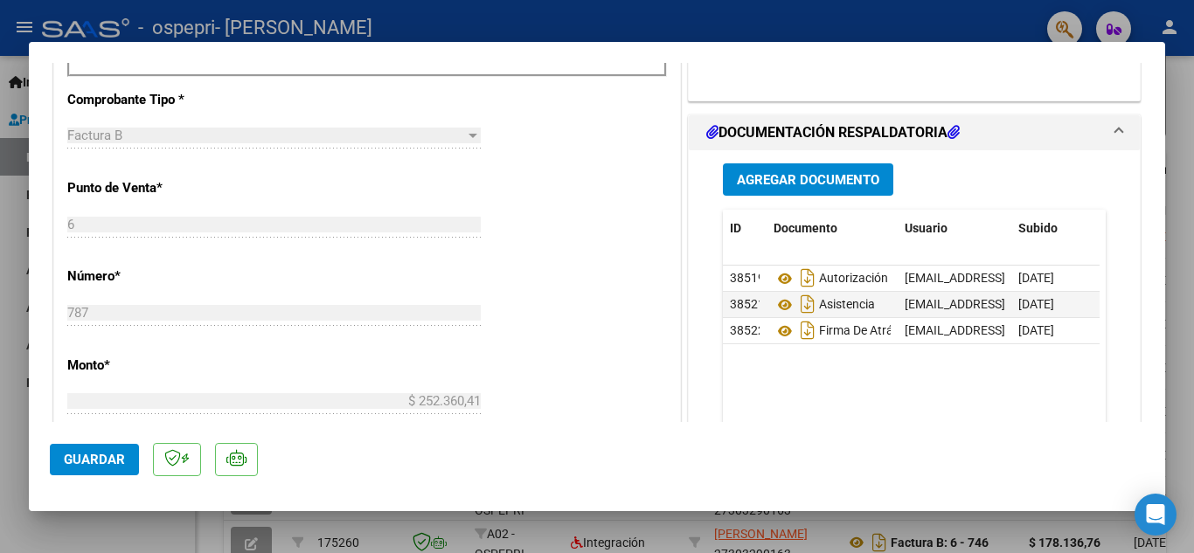
scroll to position [612, 0]
type textarea "No se puede visualizar la preliquidación del afiliado [PERSON_NAME] DNI 5996124…"
click at [93, 457] on span "Guardar" at bounding box center [94, 460] width 61 height 16
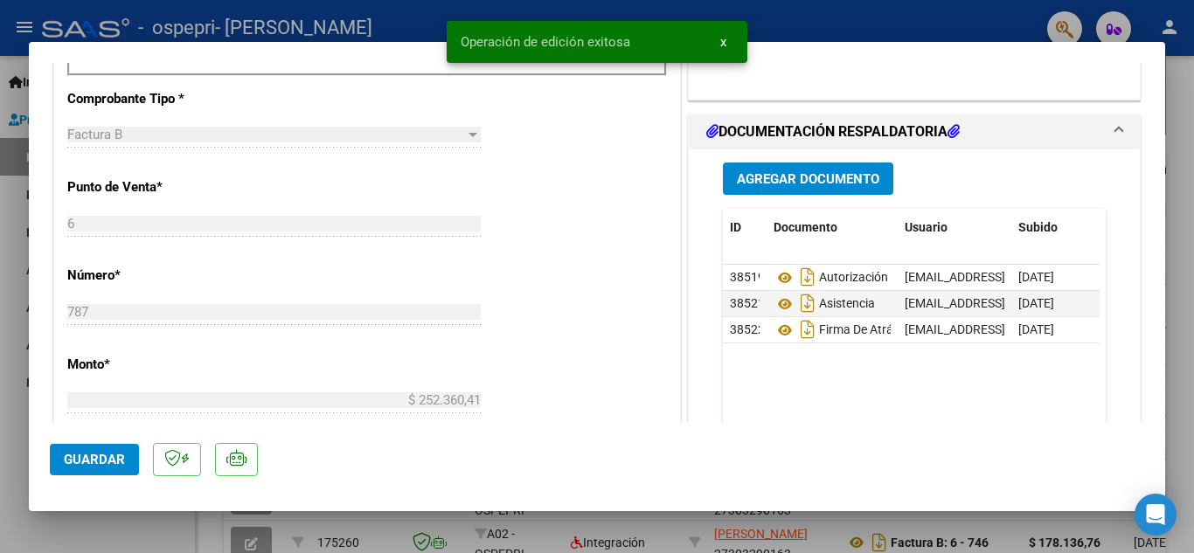
click at [1193, 169] on div at bounding box center [597, 276] width 1194 height 553
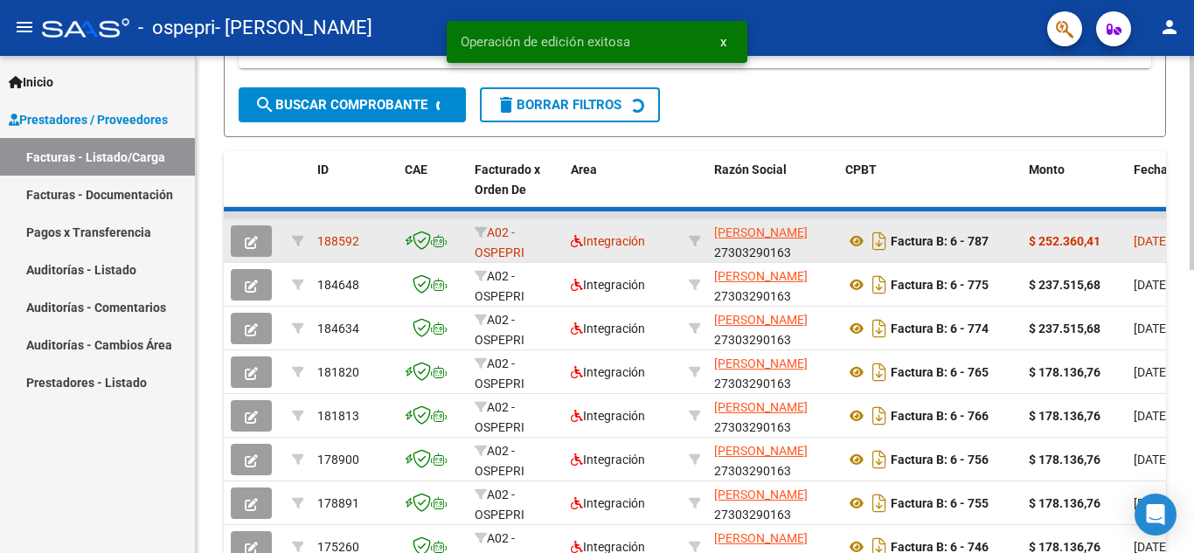
scroll to position [437, 0]
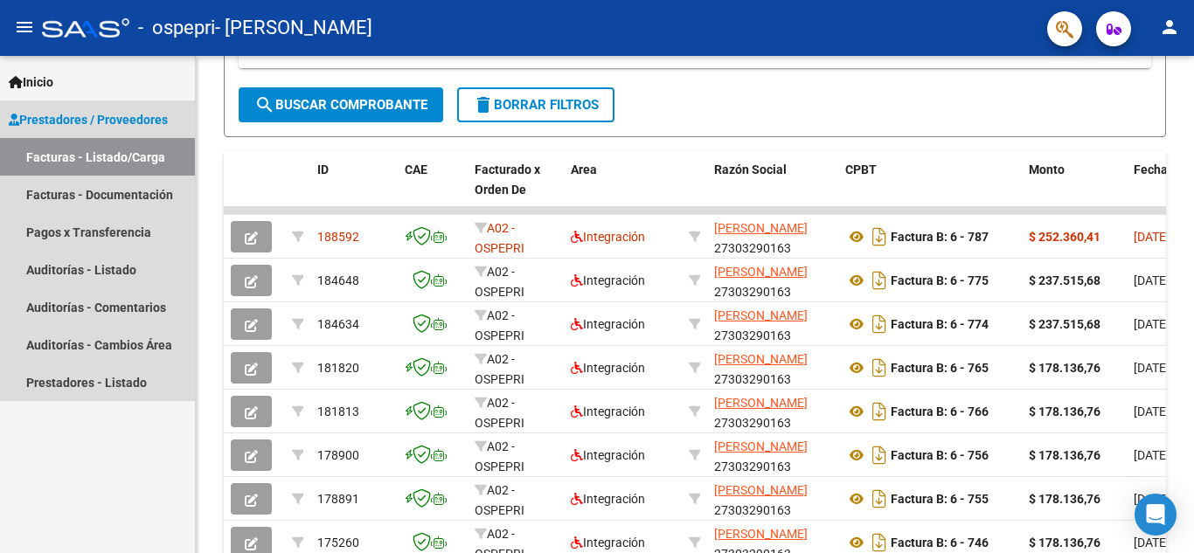
click at [39, 154] on link "Facturas - Listado/Carga" at bounding box center [97, 157] width 195 height 38
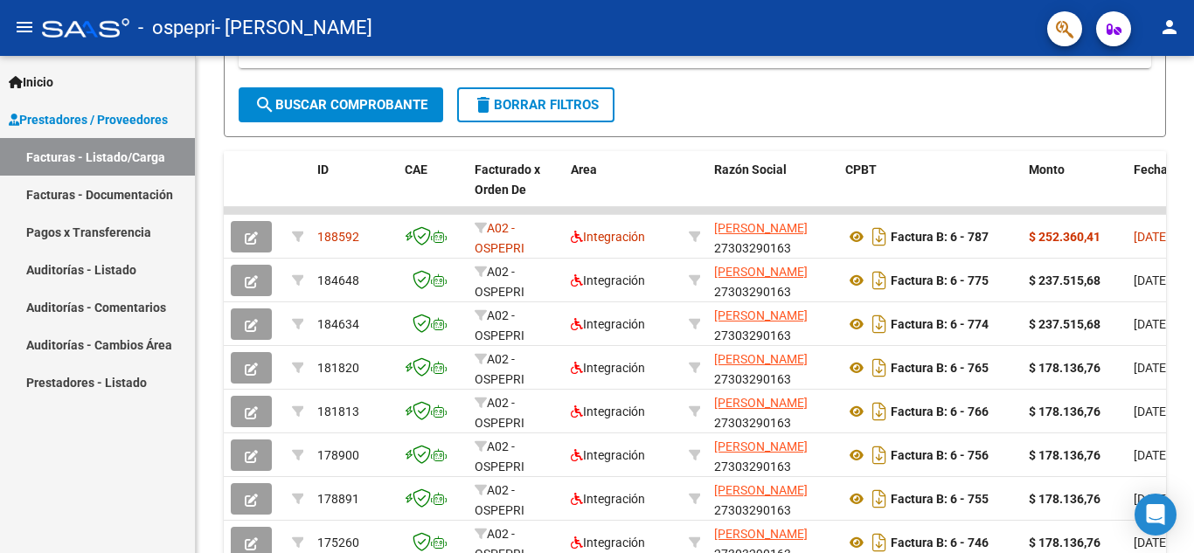
click at [98, 149] on link "Facturas - Listado/Carga" at bounding box center [97, 157] width 195 height 38
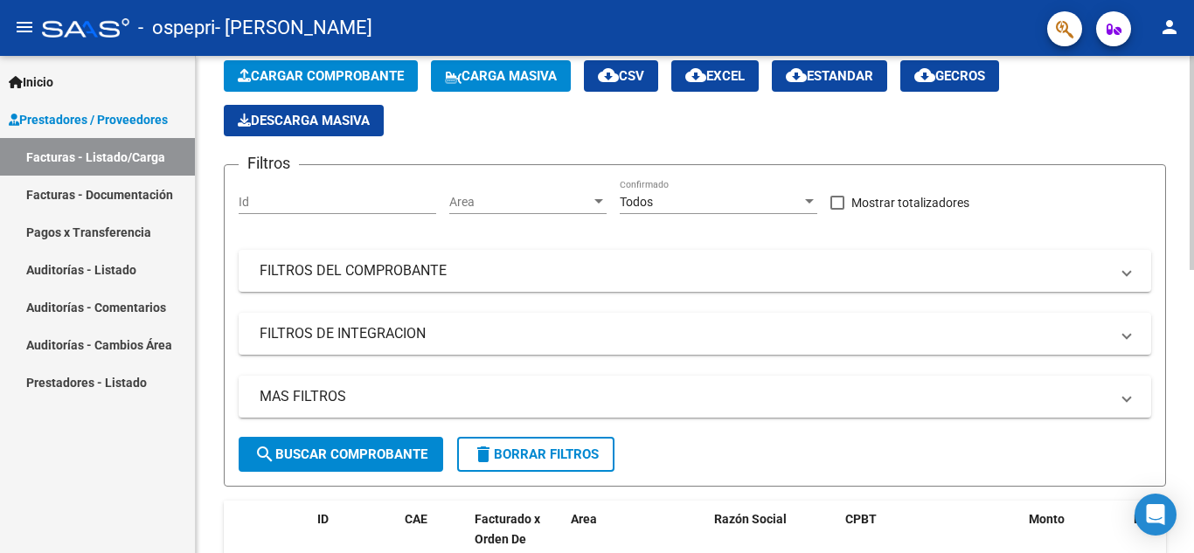
click at [349, 71] on span "Cargar Comprobante" at bounding box center [321, 76] width 166 height 16
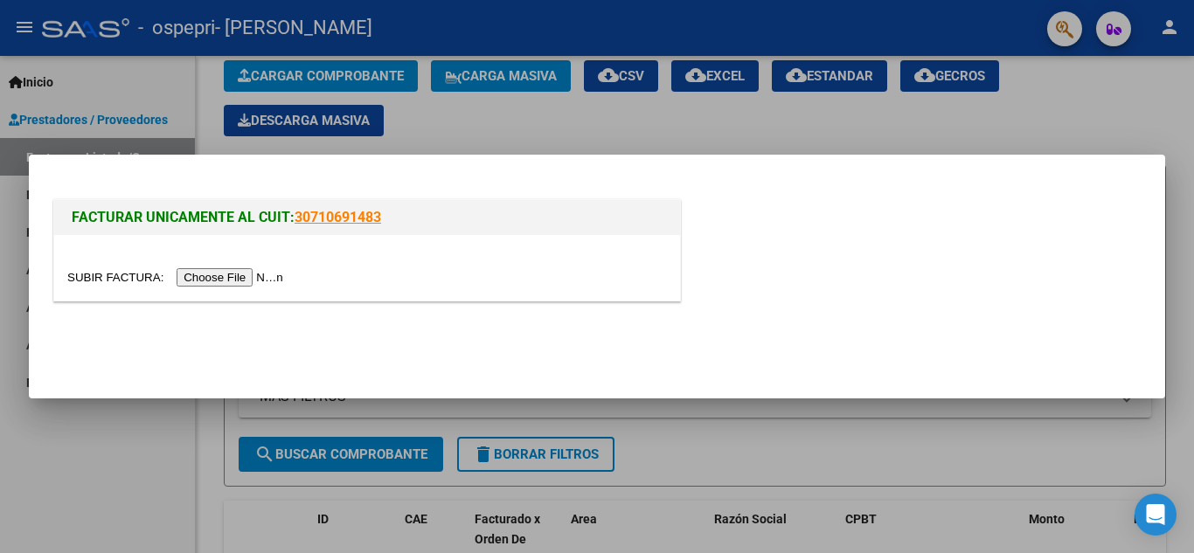
click at [195, 280] on input "file" at bounding box center [177, 277] width 221 height 18
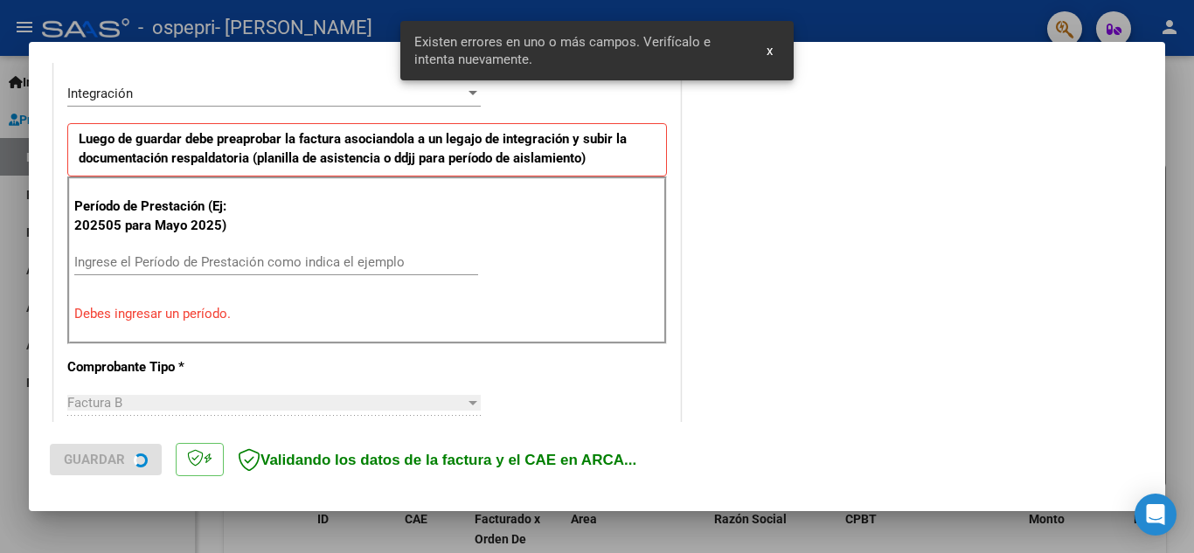
scroll to position [429, 0]
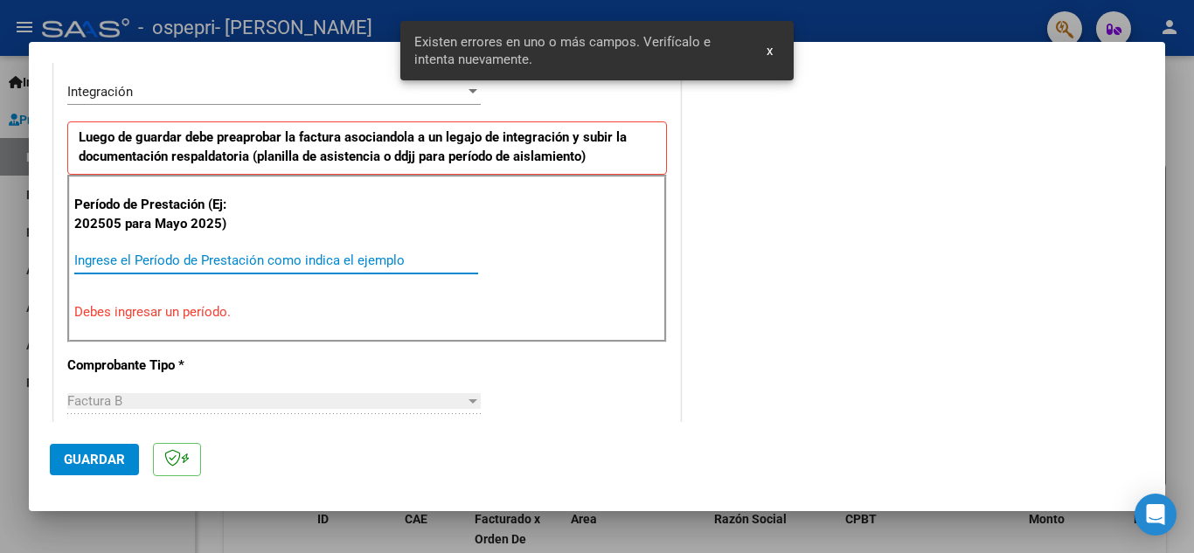
click at [176, 262] on input "Ingrese el Período de Prestación como indica el ejemplo" at bounding box center [276, 261] width 404 height 16
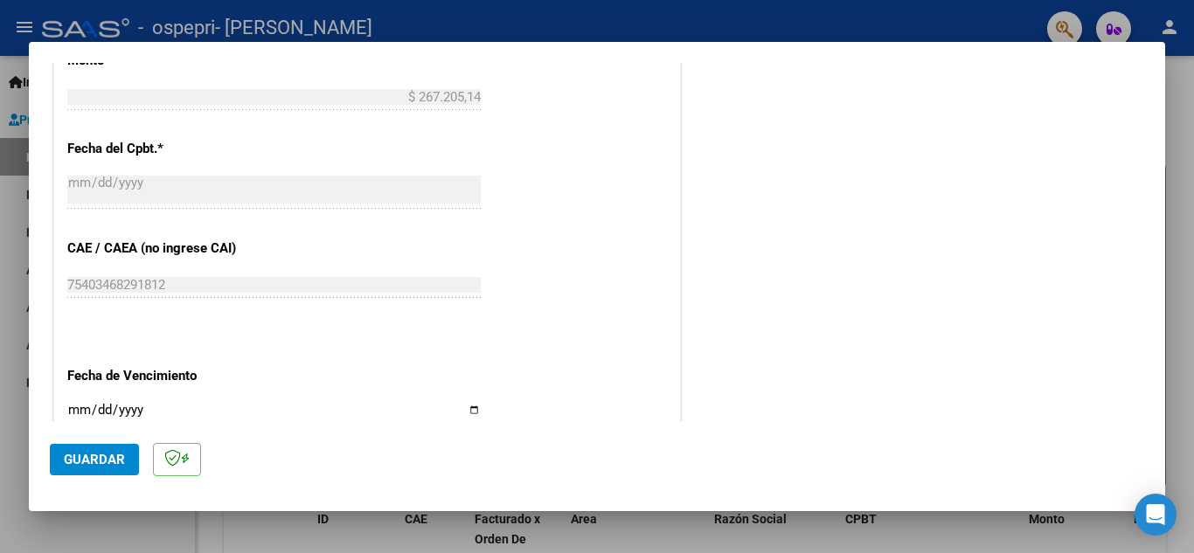
scroll to position [1041, 0]
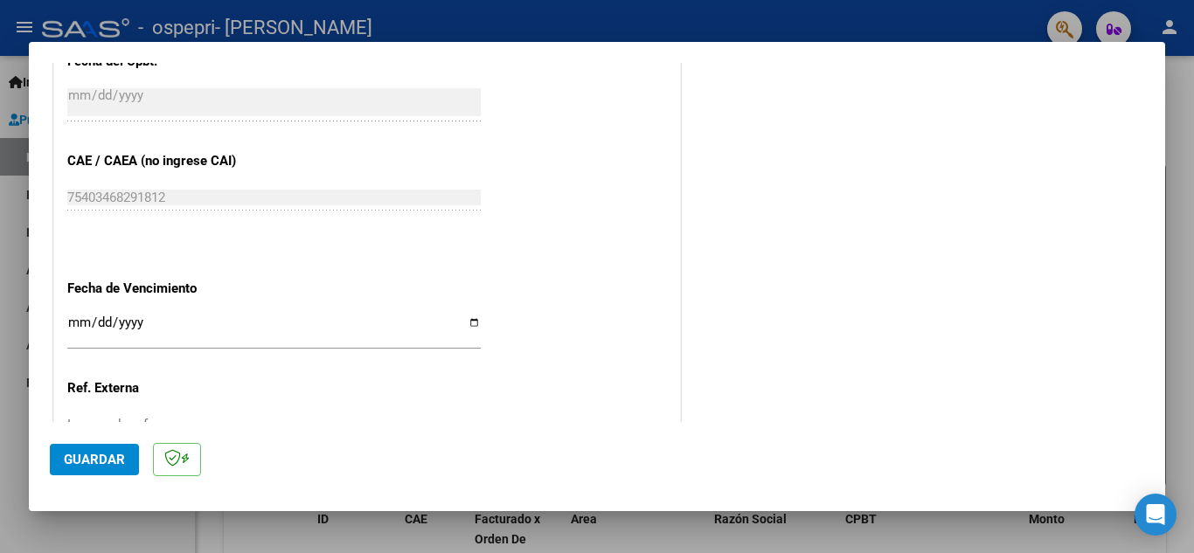
type input "202509"
click at [197, 338] on input "Ingresar la fecha" at bounding box center [273, 329] width 413 height 28
click at [469, 325] on input "Ingresar la fecha" at bounding box center [273, 329] width 413 height 28
type input "[DATE]"
drag, startPoint x: 205, startPoint y: 392, endPoint x: 224, endPoint y: 373, distance: 26.6
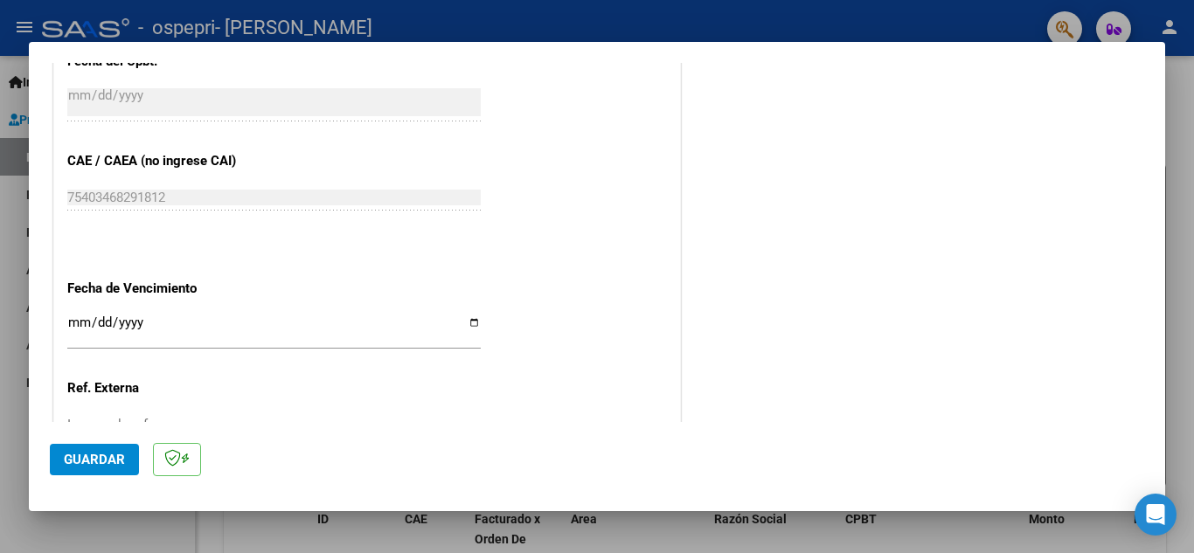
click at [206, 392] on p "Ref. Externa" at bounding box center [157, 388] width 180 height 20
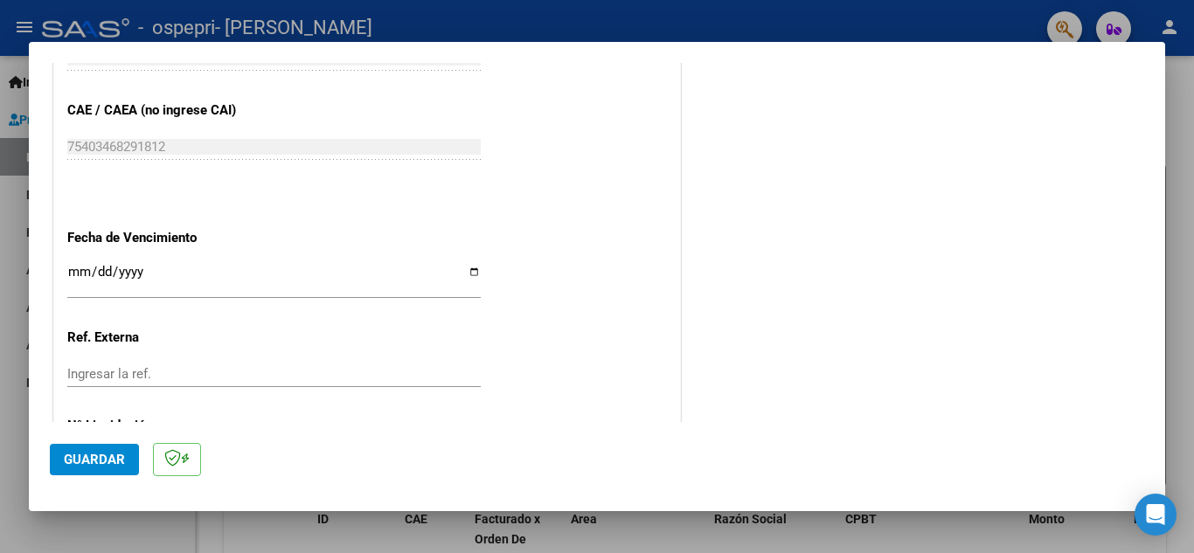
scroll to position [1179, 0]
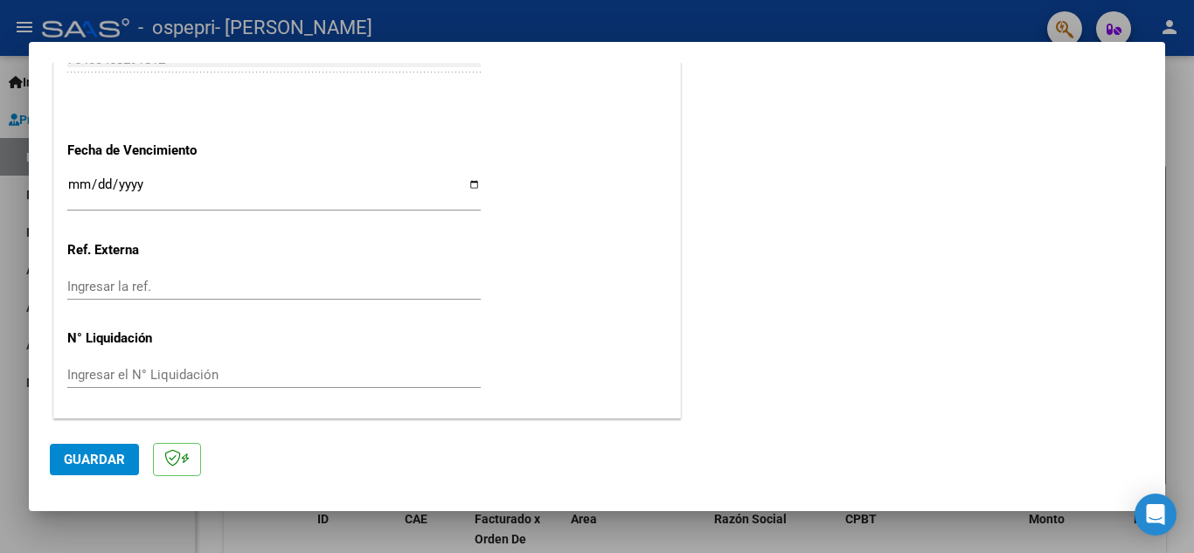
click at [99, 460] on span "Guardar" at bounding box center [94, 460] width 61 height 16
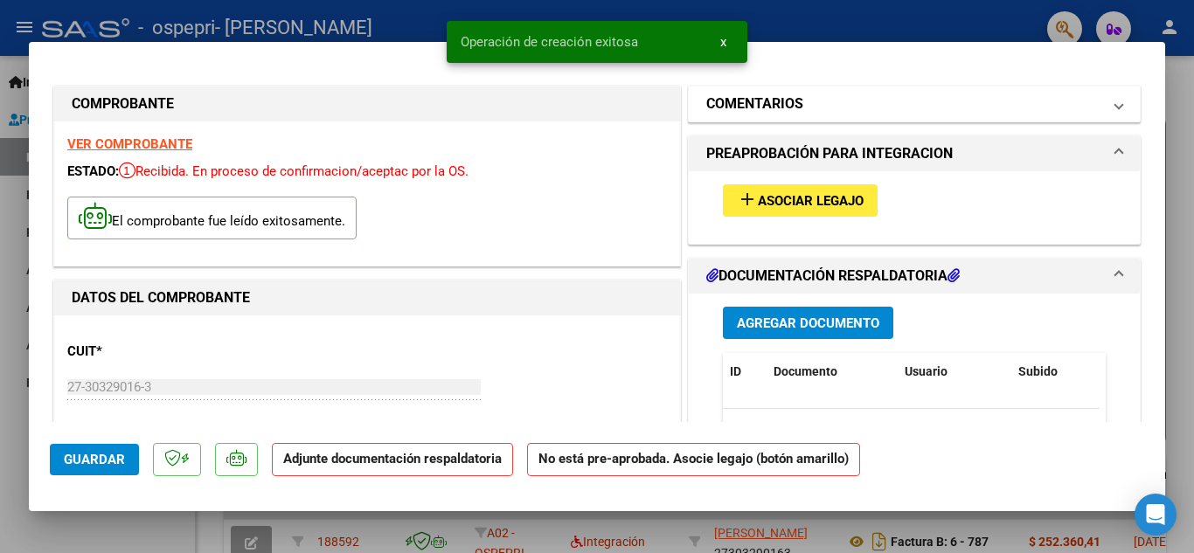
click at [819, 103] on mat-panel-title "COMENTARIOS" at bounding box center [903, 104] width 395 height 21
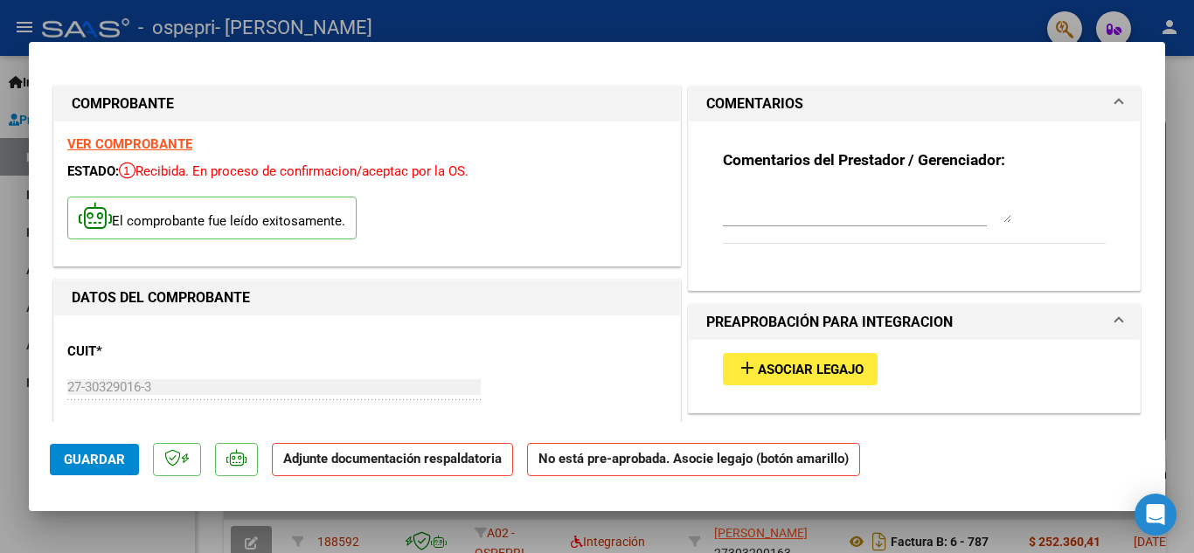
scroll to position [87, 0]
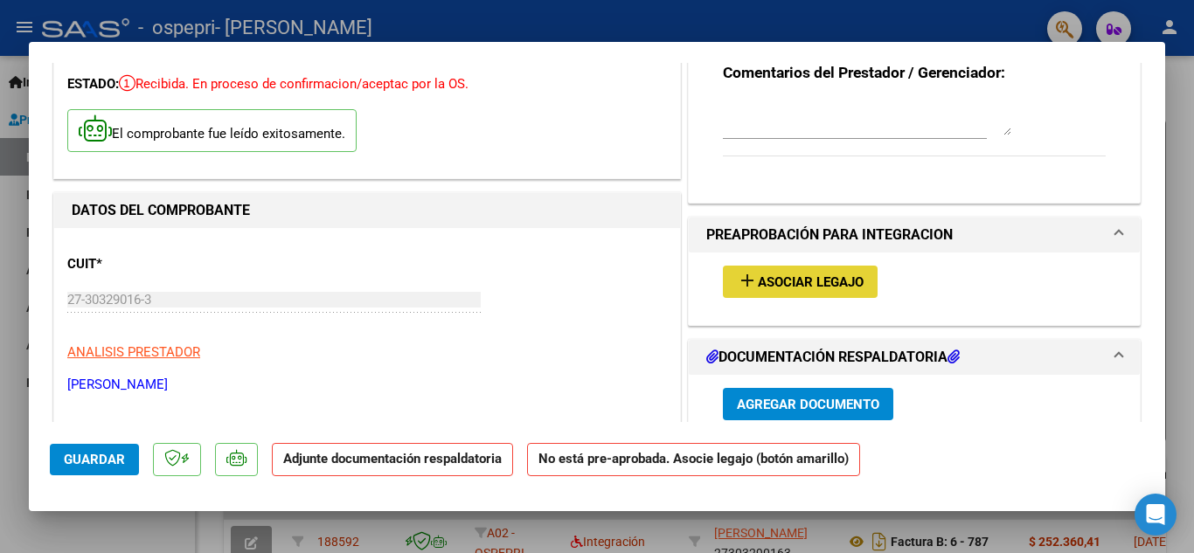
click at [790, 272] on button "add Asociar Legajo" at bounding box center [800, 282] width 155 height 32
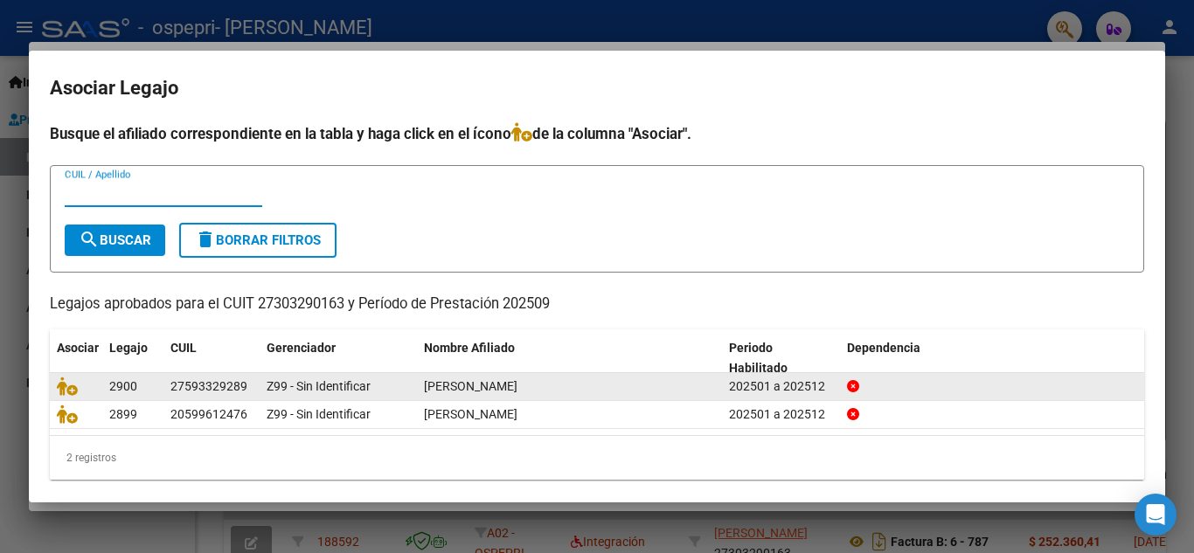
click at [236, 390] on div "27593329289" at bounding box center [208, 387] width 77 height 20
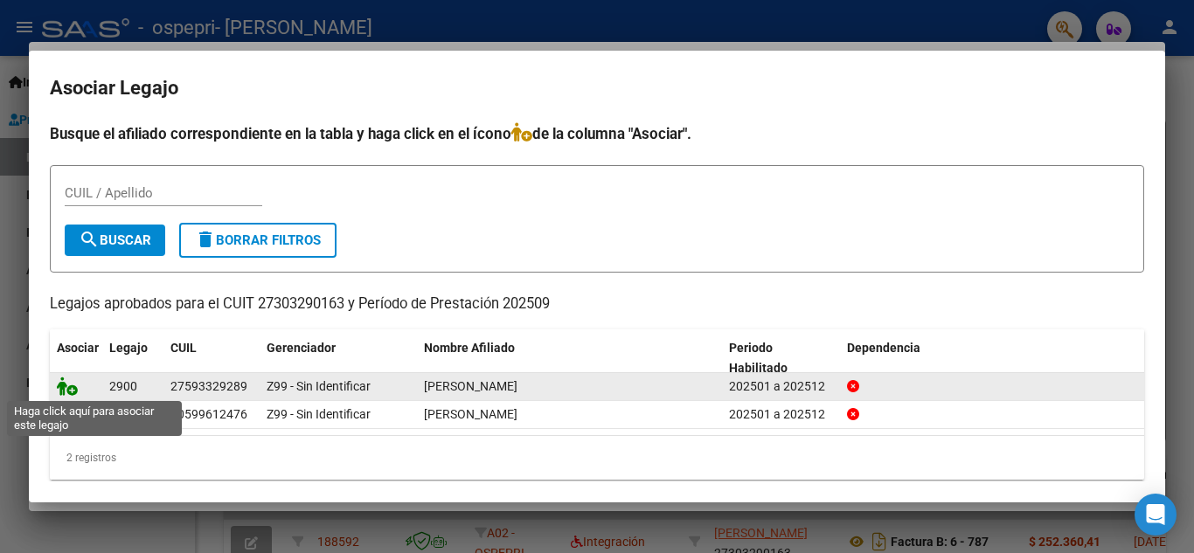
click at [76, 384] on icon at bounding box center [67, 386] width 21 height 19
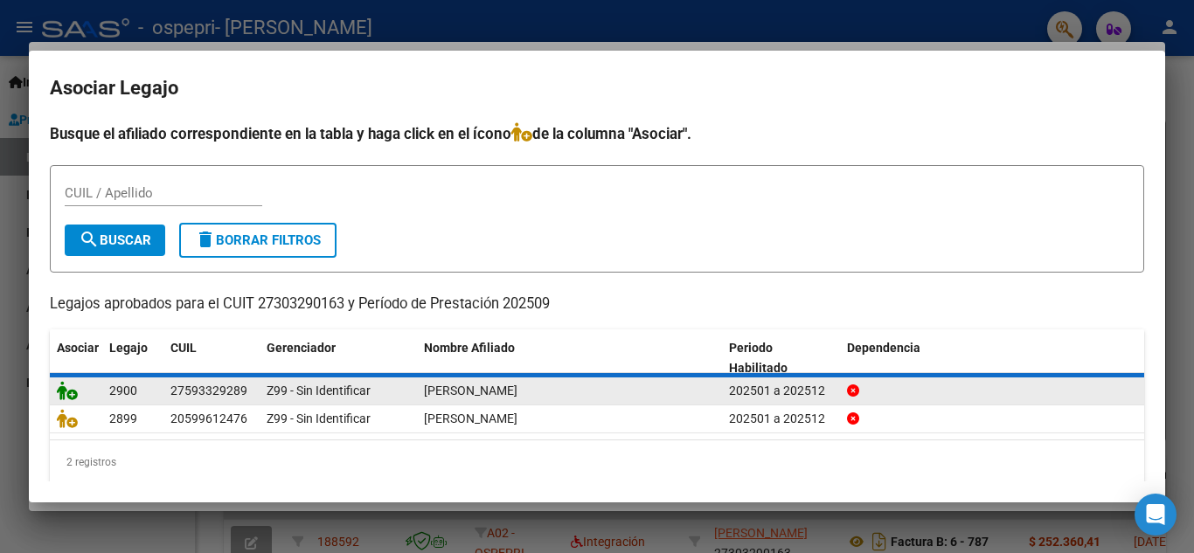
click at [76, 384] on icon at bounding box center [67, 390] width 21 height 19
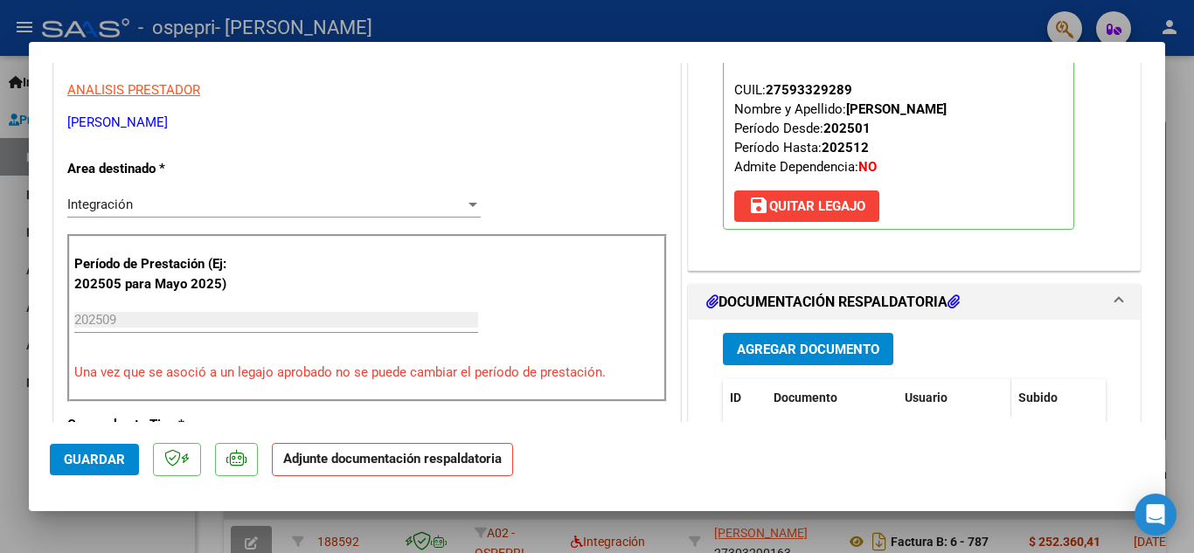
scroll to position [437, 0]
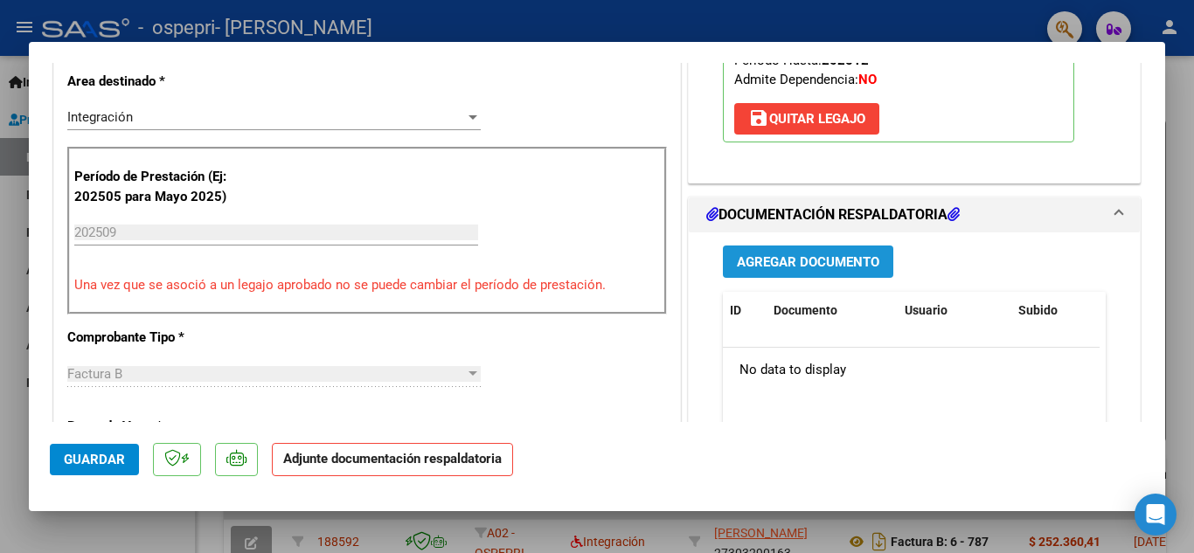
click at [810, 262] on span "Agregar Documento" at bounding box center [808, 262] width 142 height 16
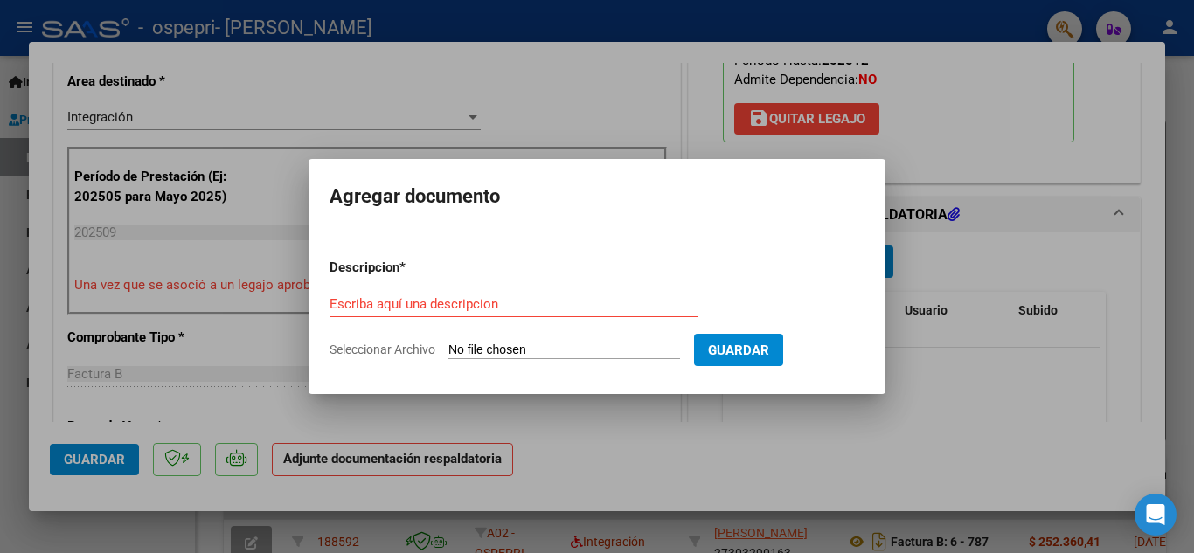
click at [485, 347] on input "Seleccionar Archivo" at bounding box center [564, 351] width 232 height 17
type input "C:\fakepath\asistencia sep.pdf"
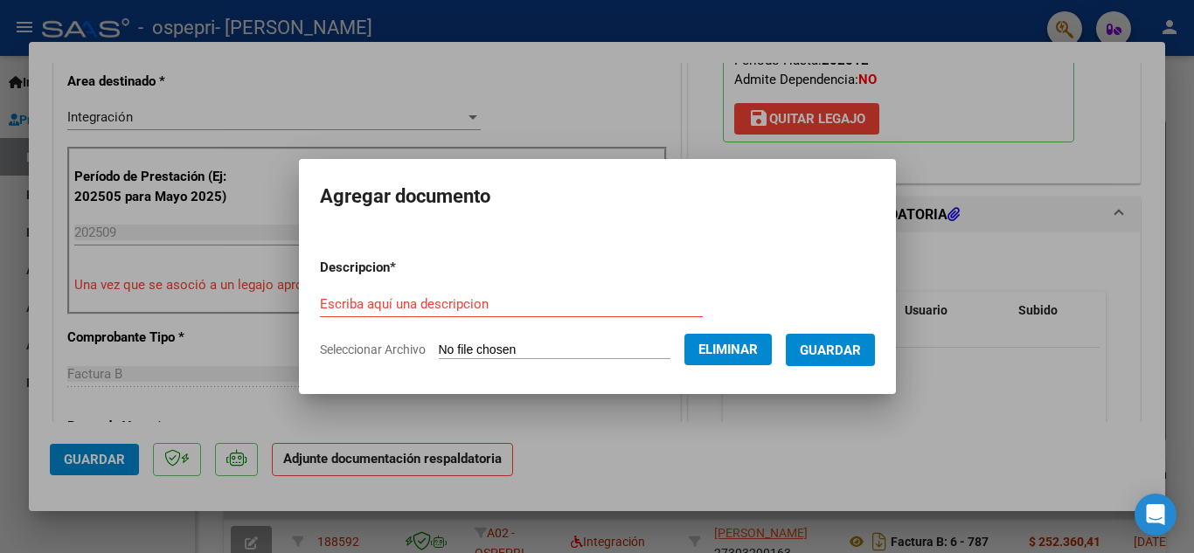
click at [369, 283] on form "Descripcion * Escriba aquí una descripcion Seleccionar Archivo Eliminar Guardar" at bounding box center [597, 309] width 555 height 128
click at [356, 301] on input "Escriba aquí una descripcion" at bounding box center [511, 304] width 383 height 16
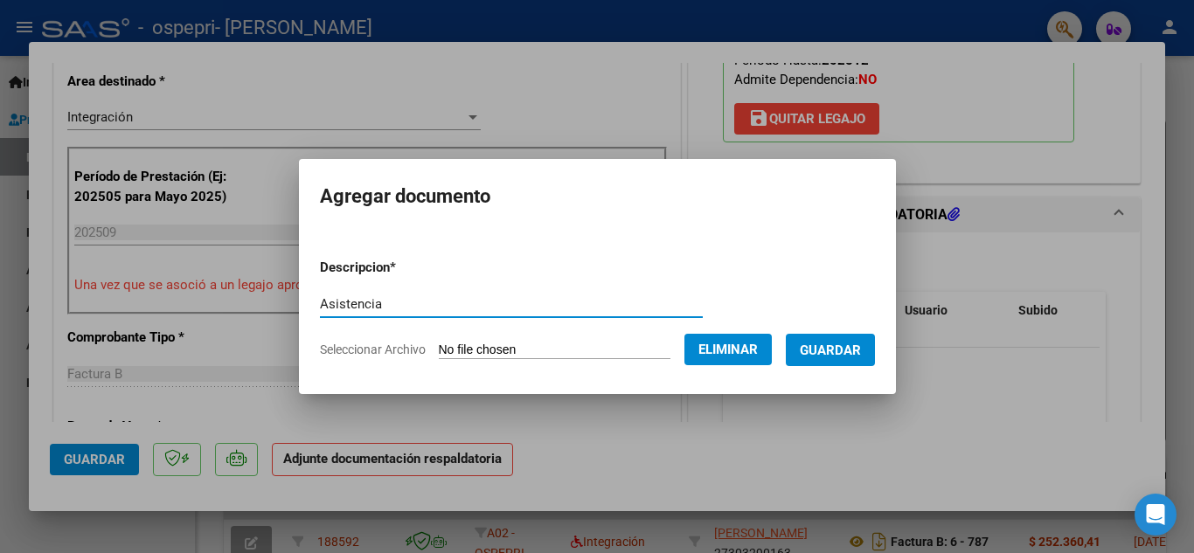
type input "Asistencia"
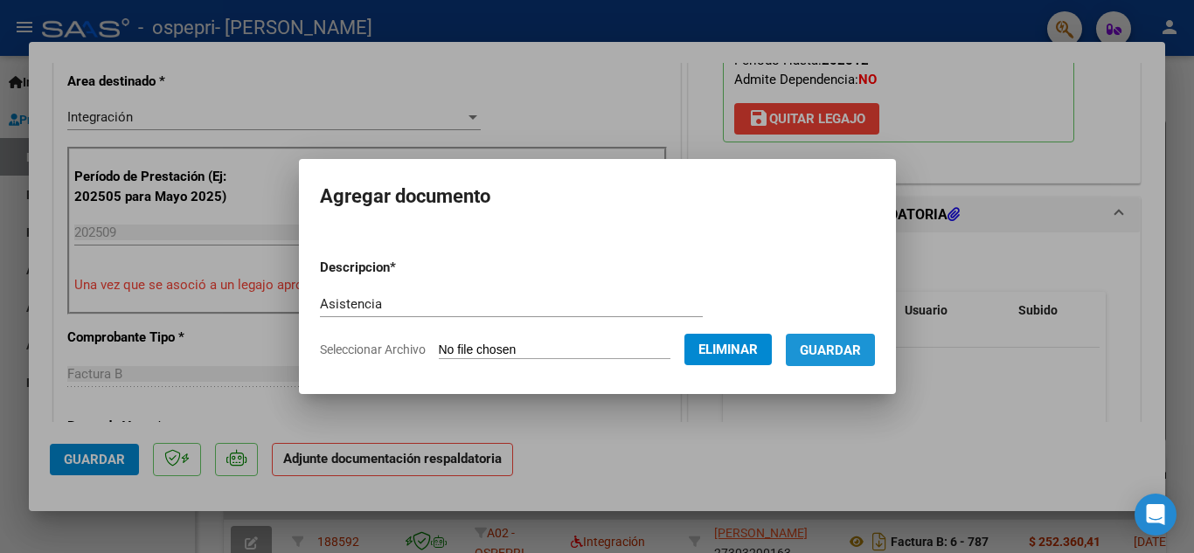
click at [861, 343] on span "Guardar" at bounding box center [830, 351] width 61 height 16
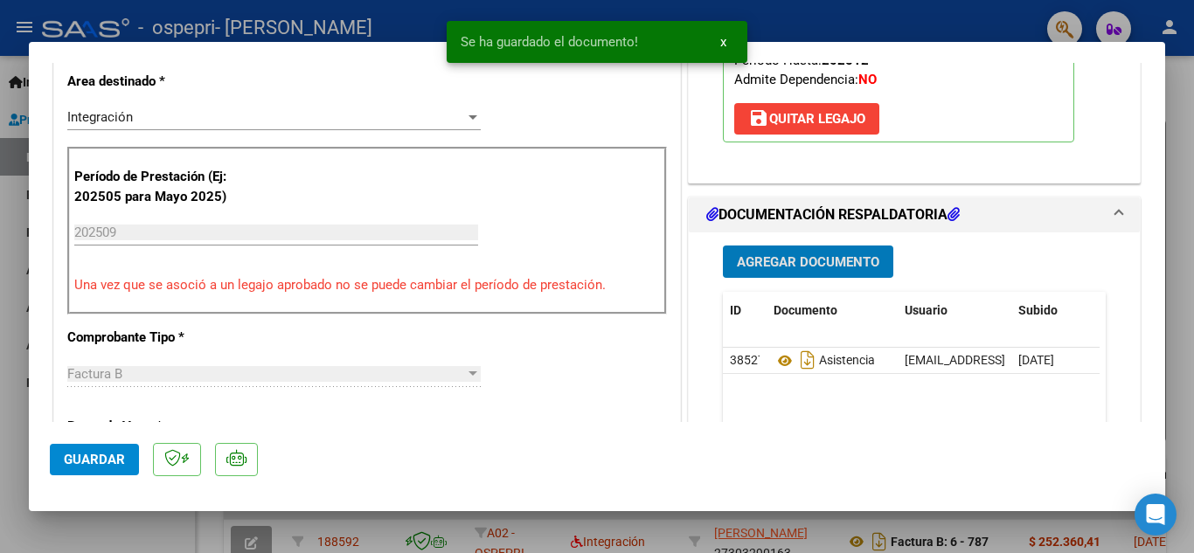
click at [778, 259] on span "Agregar Documento" at bounding box center [808, 262] width 142 height 16
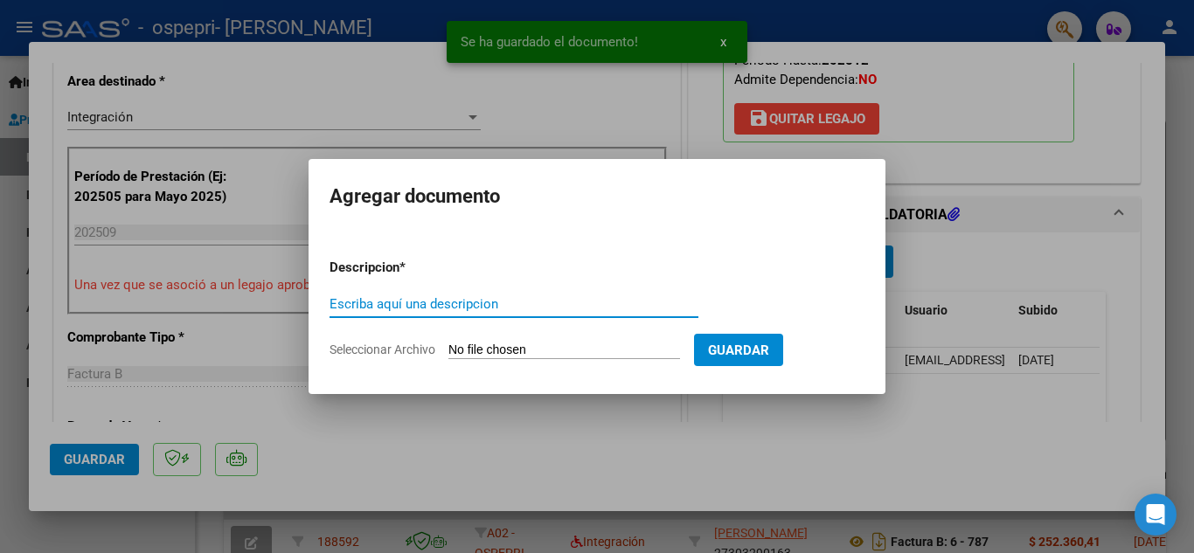
click at [385, 304] on input "Escriba aquí una descripcion" at bounding box center [513, 304] width 369 height 16
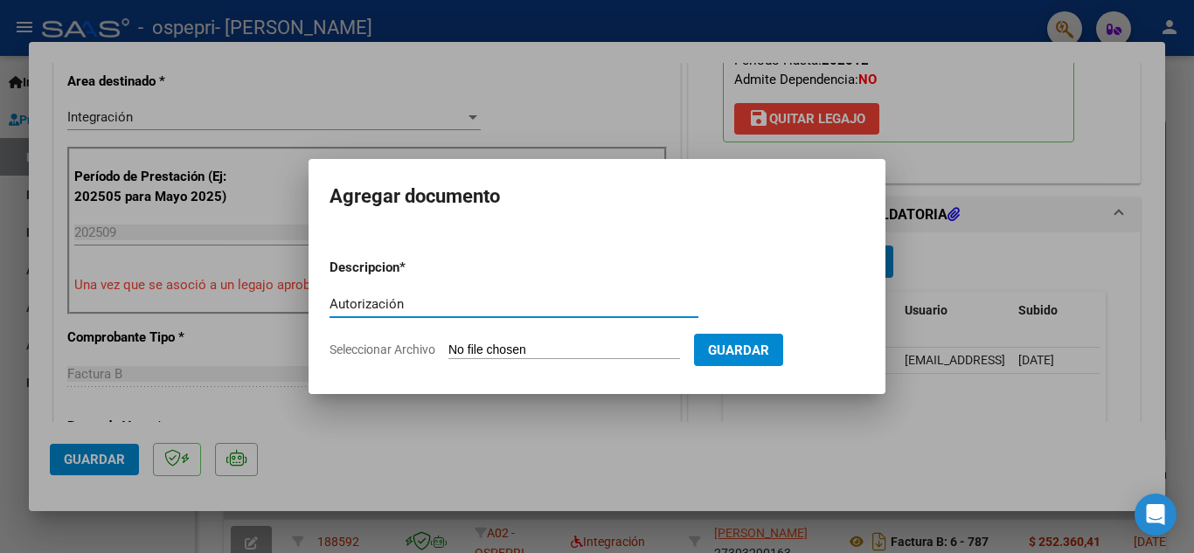
type input "Autorización"
click at [567, 355] on input "Seleccionar Archivo" at bounding box center [564, 351] width 232 height 17
type input "C:\fakepath\aut sep.pdf"
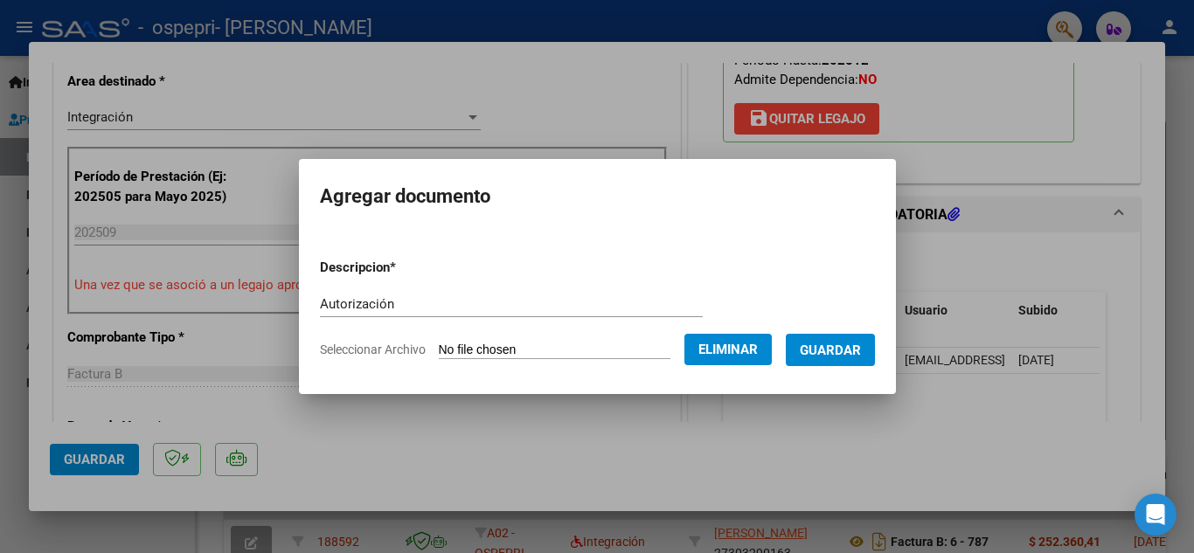
click at [837, 348] on span "Guardar" at bounding box center [830, 351] width 61 height 16
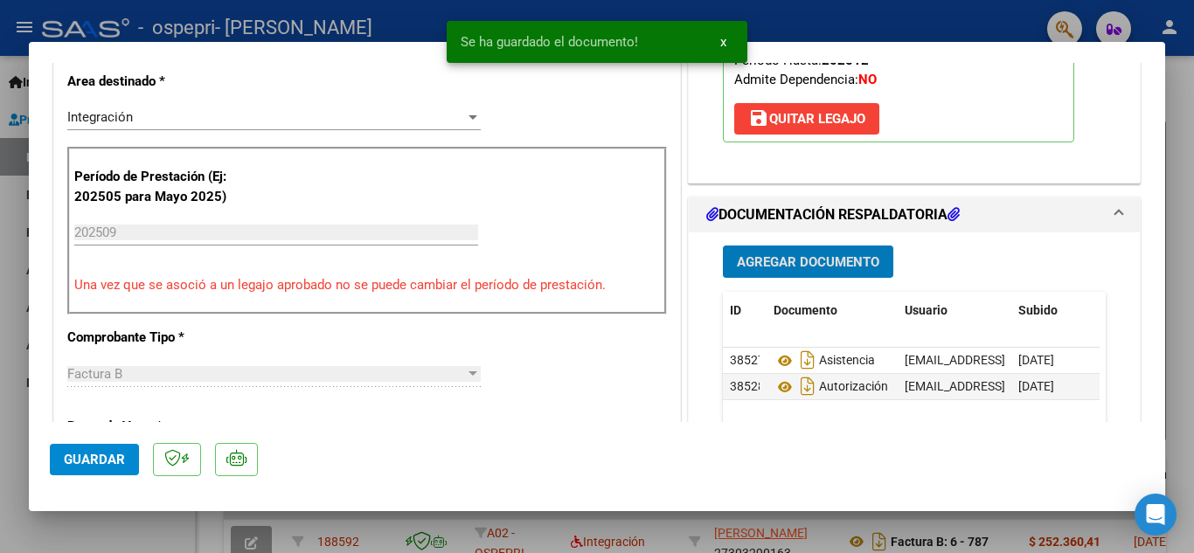
click at [738, 258] on span "Agregar Documento" at bounding box center [808, 262] width 142 height 16
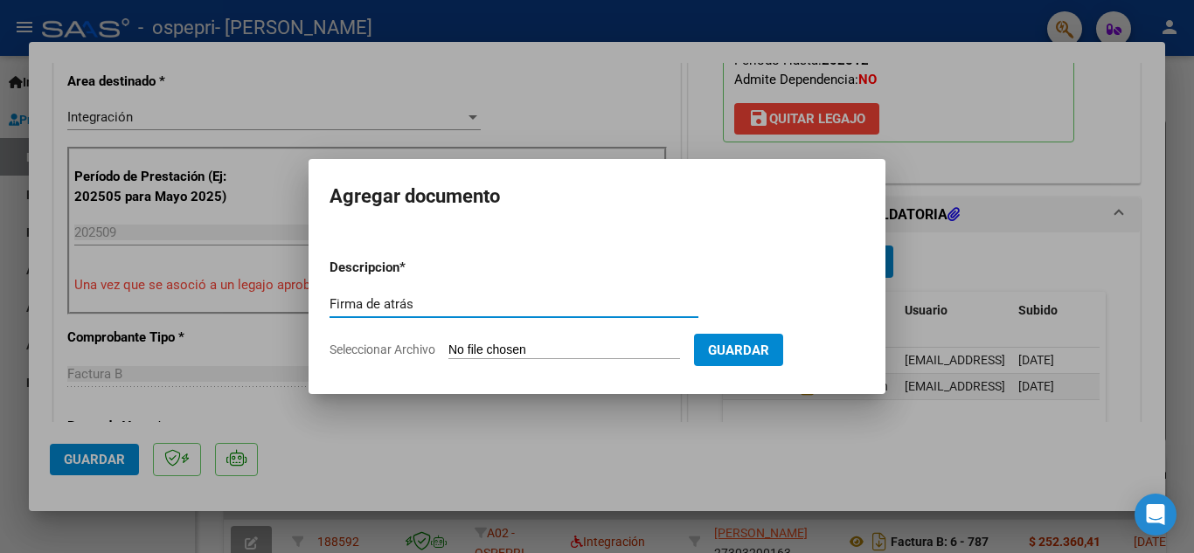
type input "Firma de atrás"
click at [580, 343] on input "Seleccionar Archivo" at bounding box center [564, 351] width 232 height 17
type input "C:\fakepath\Firma.pdf"
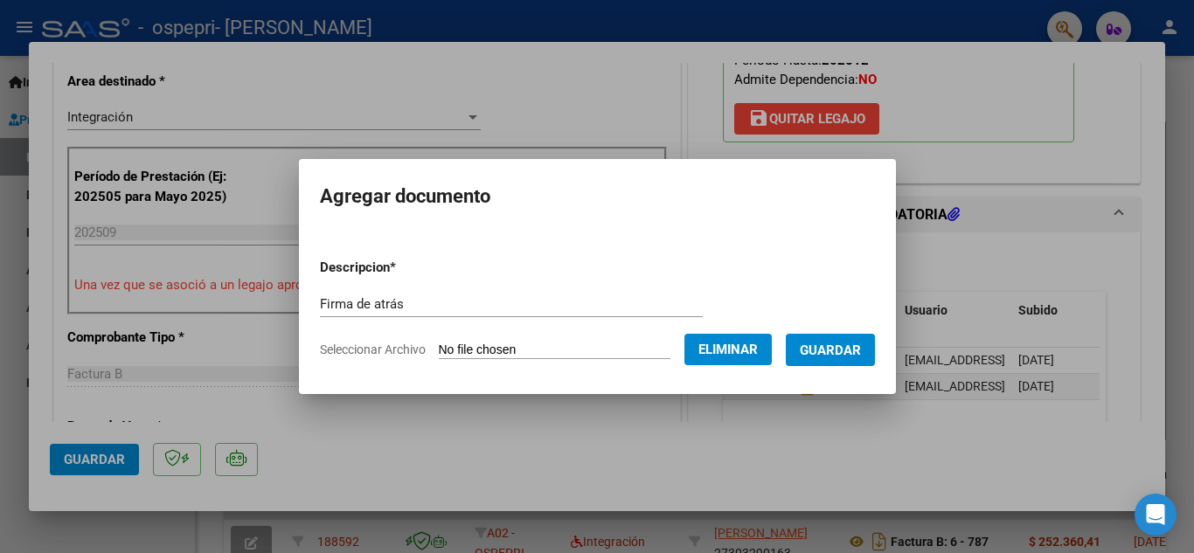
click at [833, 350] on span "Guardar" at bounding box center [830, 351] width 61 height 16
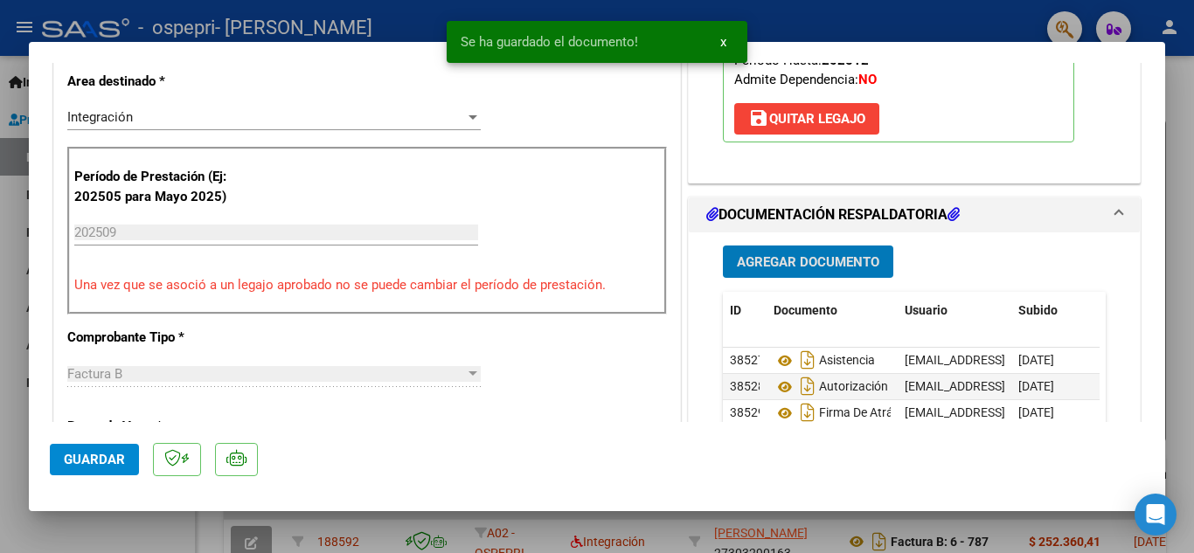
click at [772, 261] on span "Agregar Documento" at bounding box center [808, 262] width 142 height 16
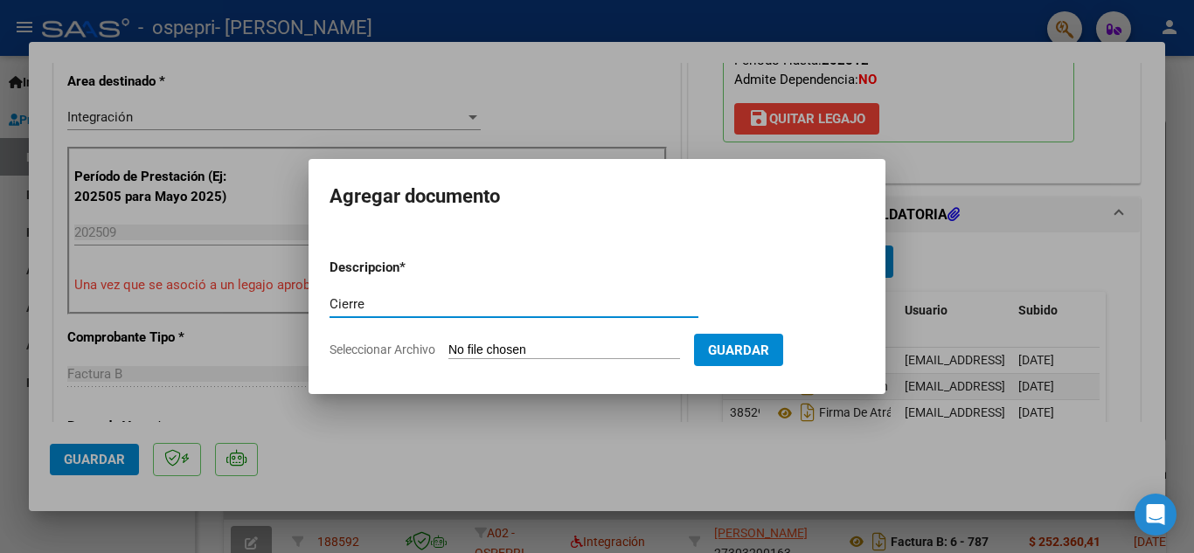
type input "Cierre"
click at [502, 349] on input "Seleccionar Archivo" at bounding box center [564, 351] width 232 height 17
type input "C:\fakepath\cierre sep.pdf"
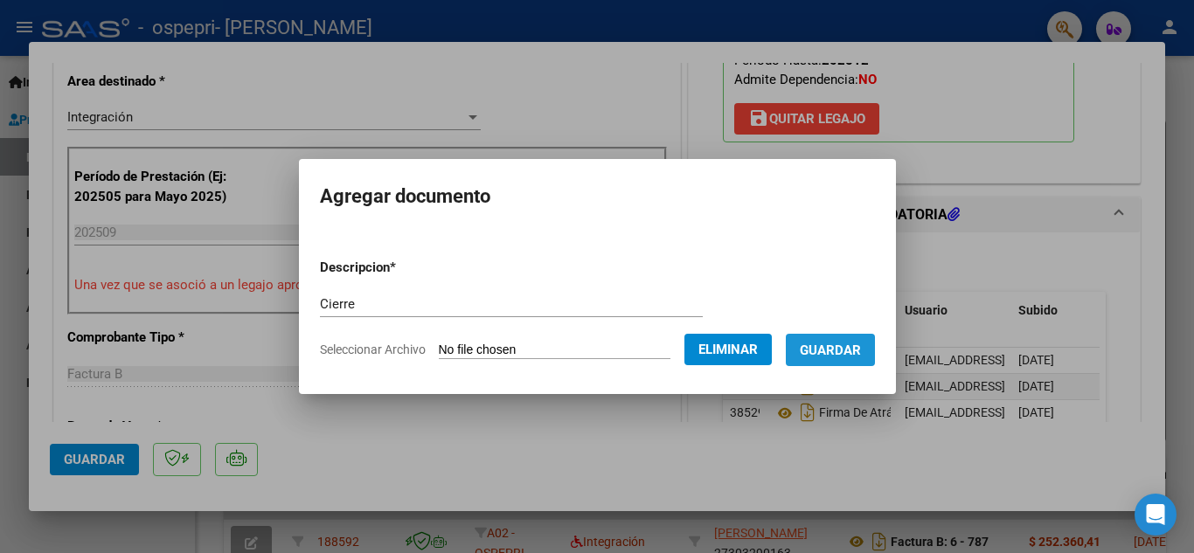
click at [861, 355] on span "Guardar" at bounding box center [830, 351] width 61 height 16
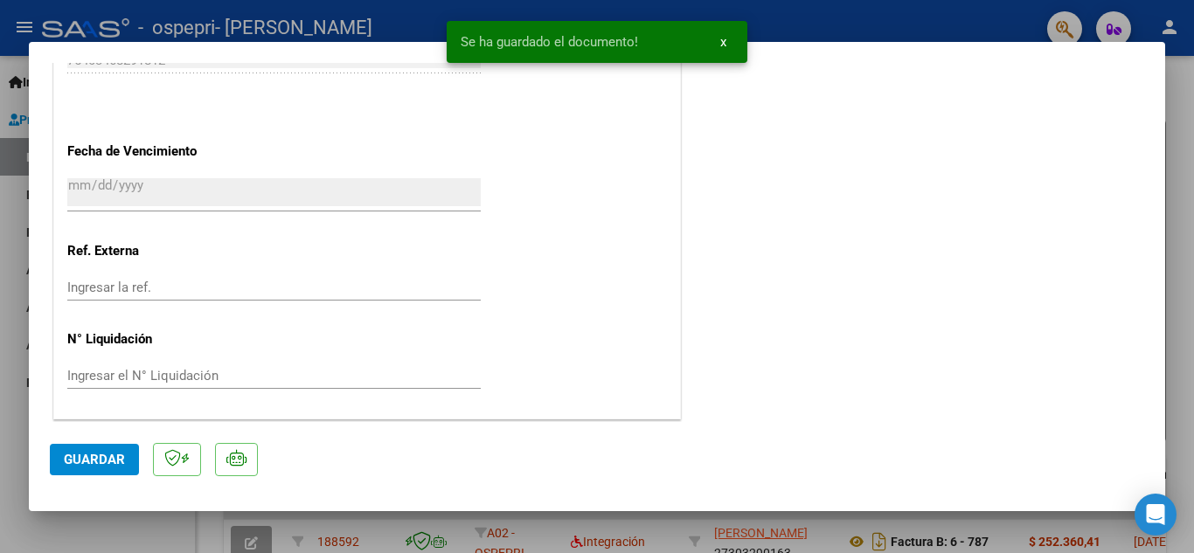
scroll to position [1205, 0]
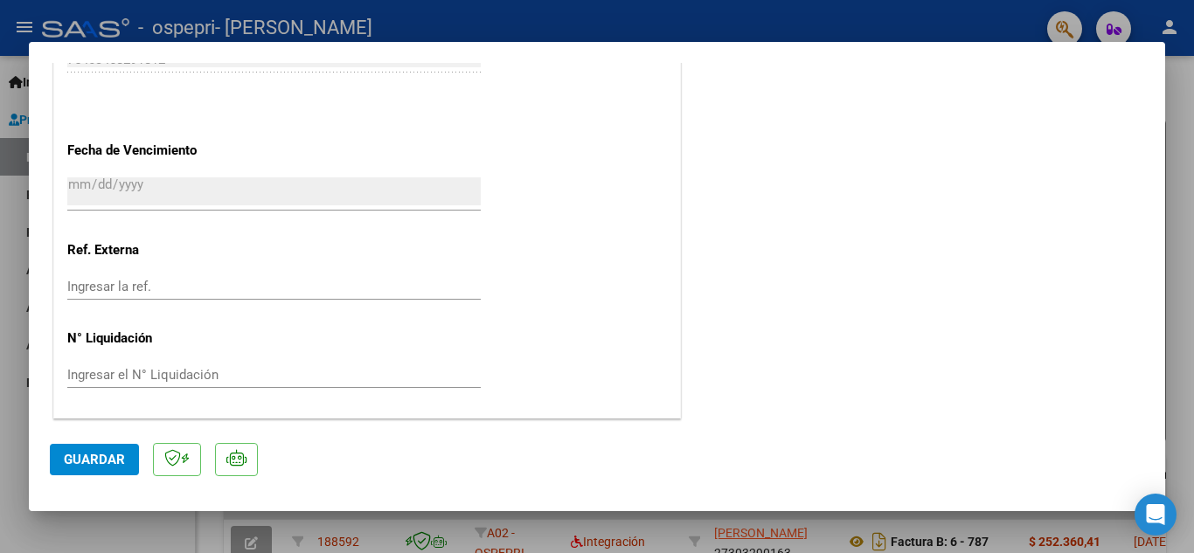
click at [71, 463] on span "Guardar" at bounding box center [94, 460] width 61 height 16
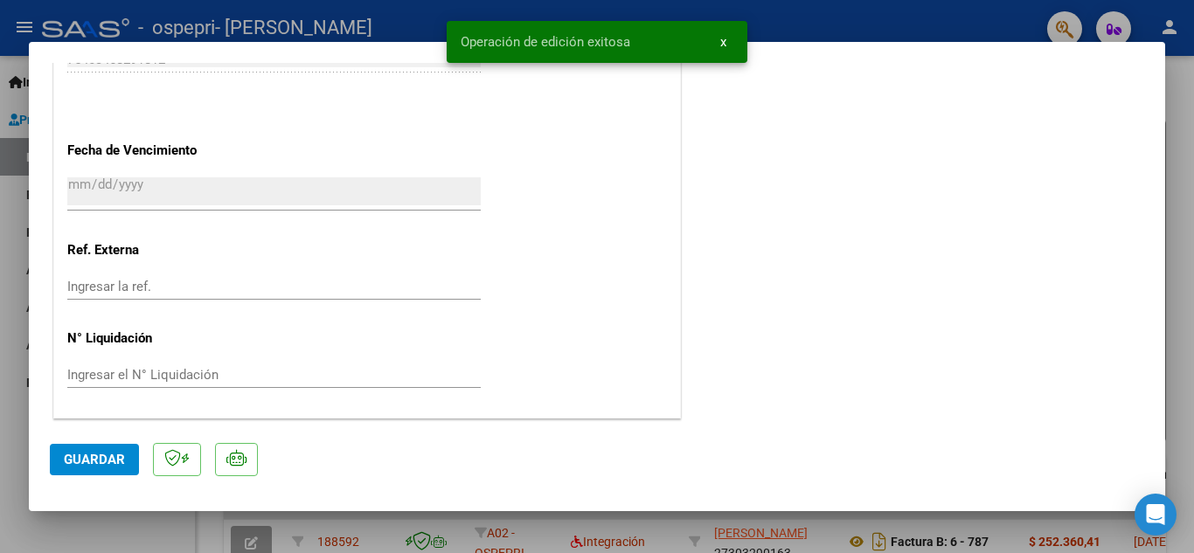
click at [859, 24] on div at bounding box center [597, 276] width 1194 height 553
type input "$ 0,00"
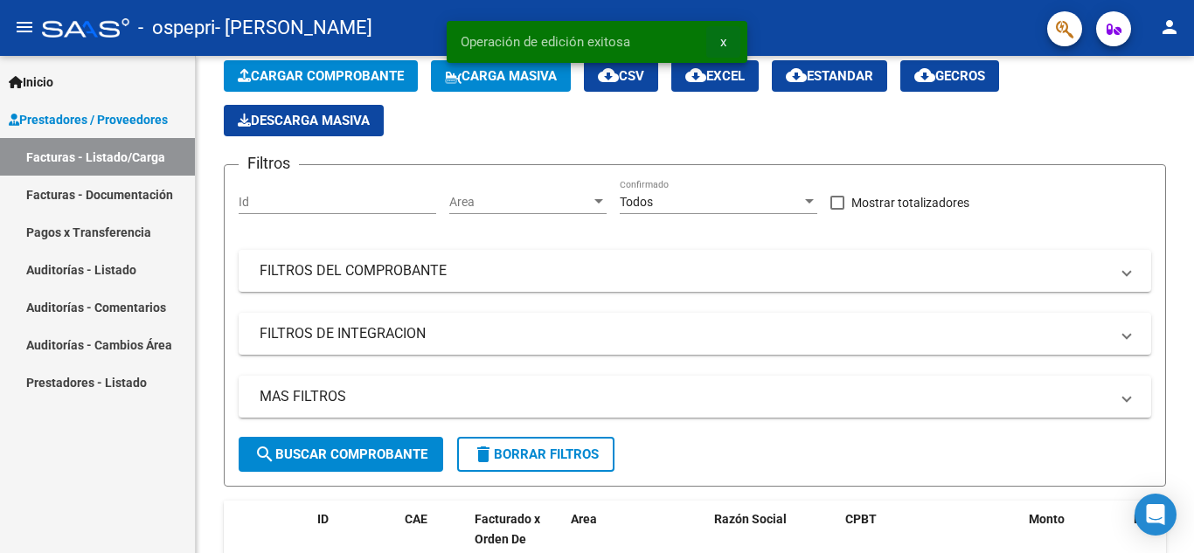
drag, startPoint x: 726, startPoint y: 39, endPoint x: 684, endPoint y: 39, distance: 41.9
click at [709, 40] on button "x" at bounding box center [723, 41] width 34 height 31
